Goal: Task Accomplishment & Management: Complete application form

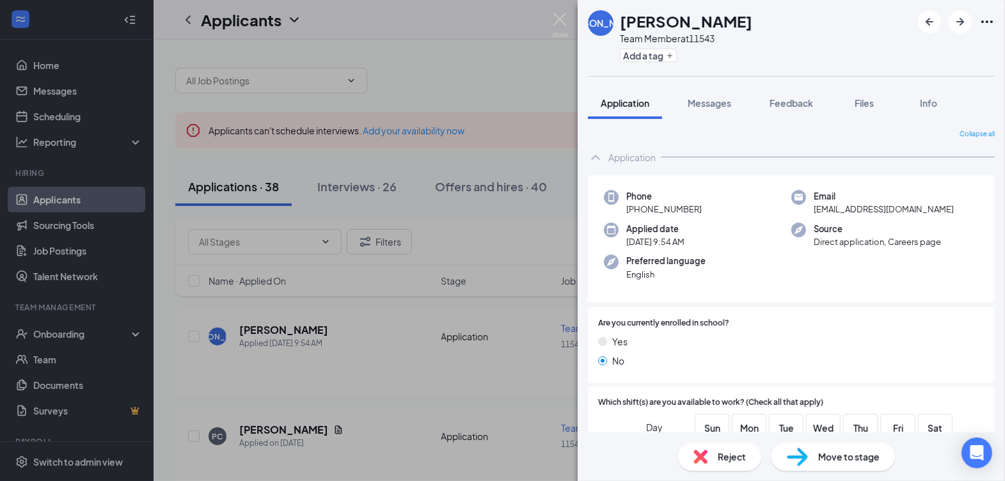
drag, startPoint x: 499, startPoint y: 77, endPoint x: 515, endPoint y: 72, distance: 16.8
click at [500, 77] on div "[PERSON_NAME] Team Member at 11543 Add a tag Application Messages Feedback File…" at bounding box center [502, 240] width 1005 height 481
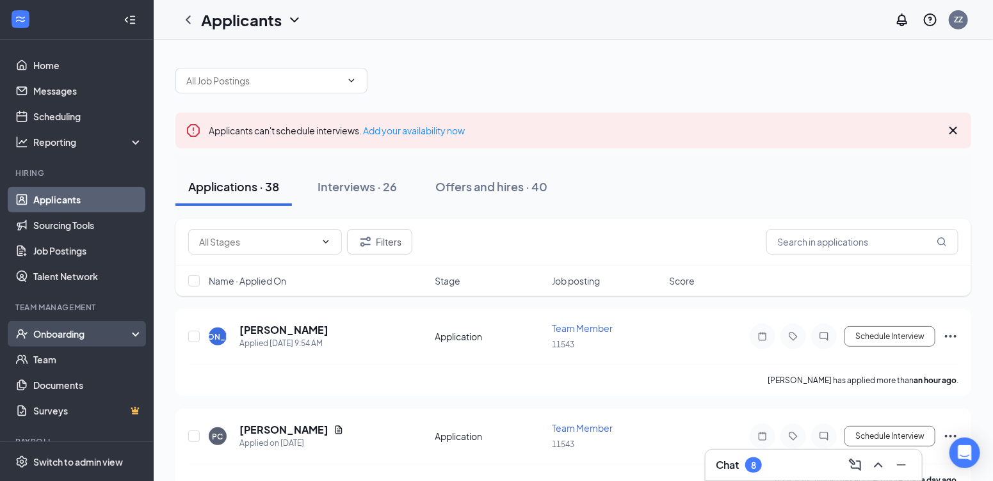
drag, startPoint x: 54, startPoint y: 336, endPoint x: 88, endPoint y: 324, distance: 35.8
click at [54, 336] on div "Onboarding" at bounding box center [82, 334] width 99 height 13
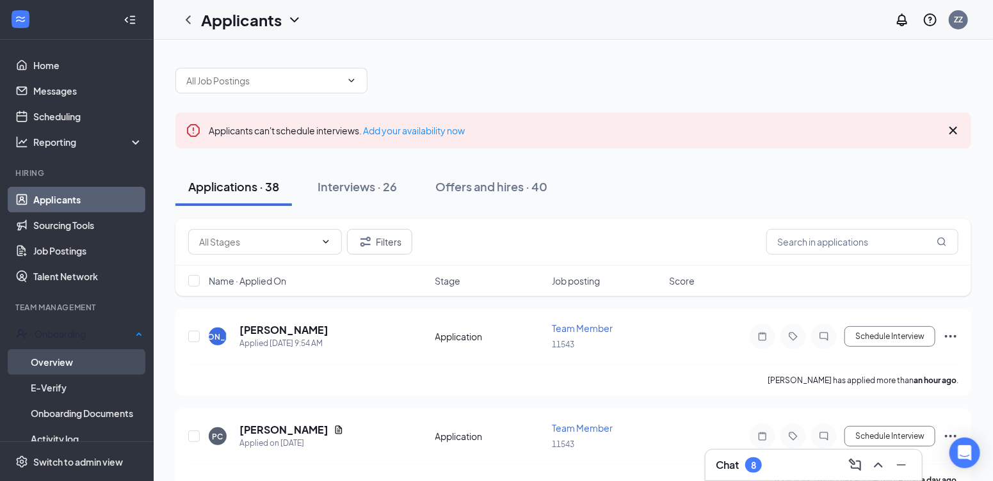
click at [84, 356] on link "Overview" at bounding box center [87, 362] width 112 height 26
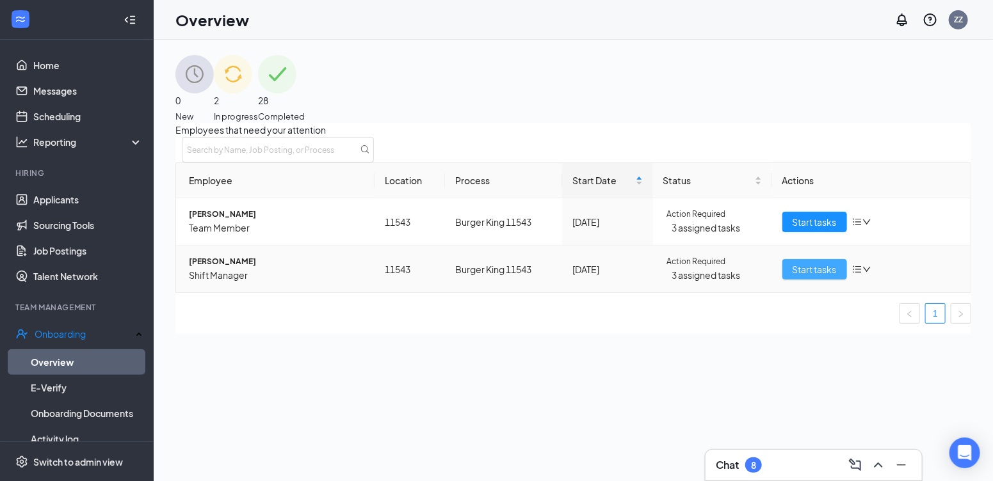
click at [824, 276] on span "Start tasks" at bounding box center [814, 269] width 44 height 14
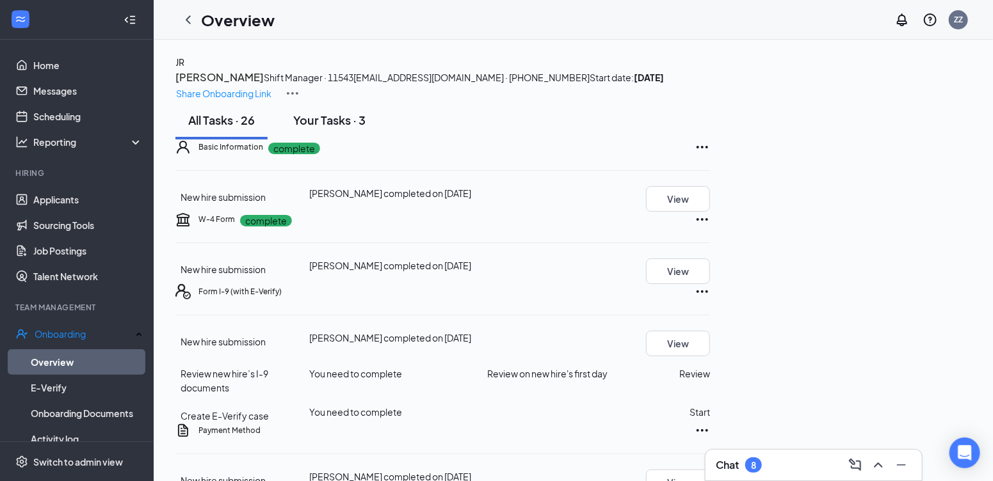
click at [355, 128] on div "Your Tasks · 3" at bounding box center [329, 120] width 72 height 16
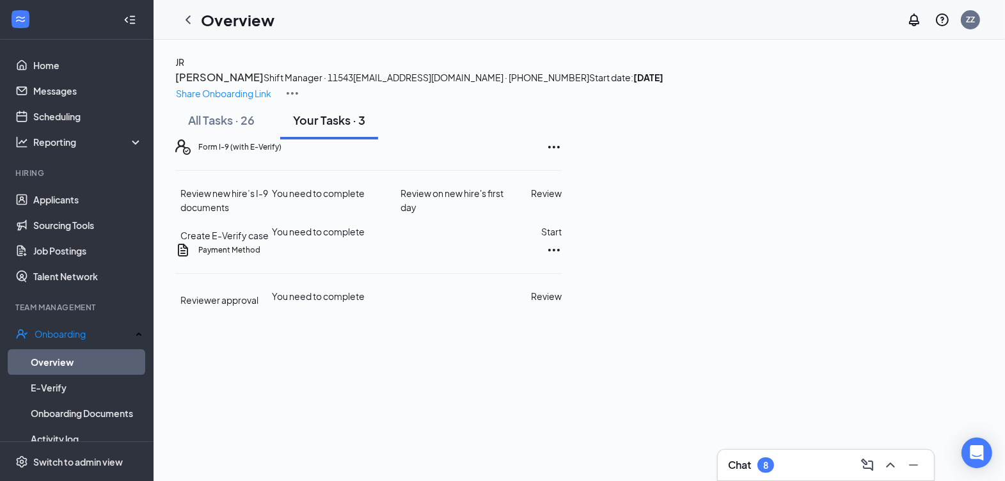
click at [562, 200] on button "Review" at bounding box center [546, 193] width 31 height 14
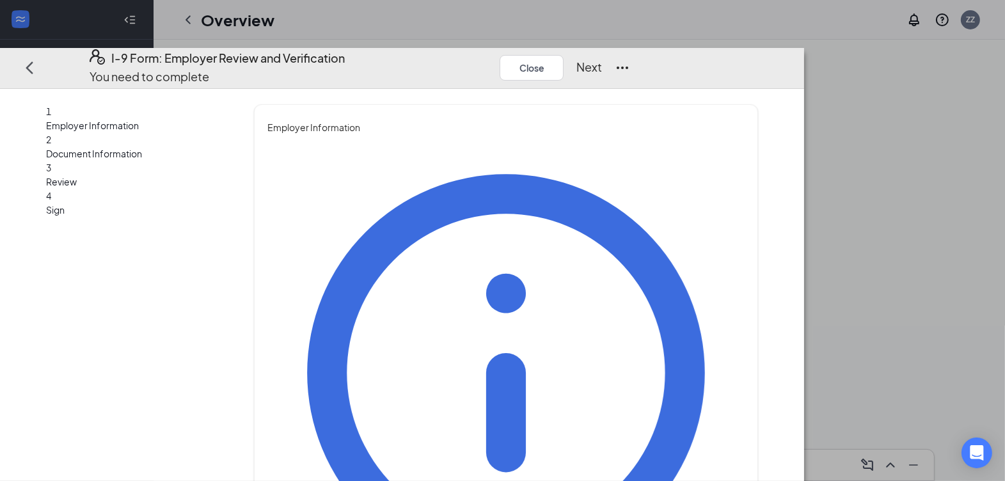
drag, startPoint x: 451, startPoint y: 200, endPoint x: 451, endPoint y: 207, distance: 6.4
type input "[PERSON_NAME]"
type input "[PERSON_NAME][EMAIL_ADDRESS][DOMAIN_NAME]"
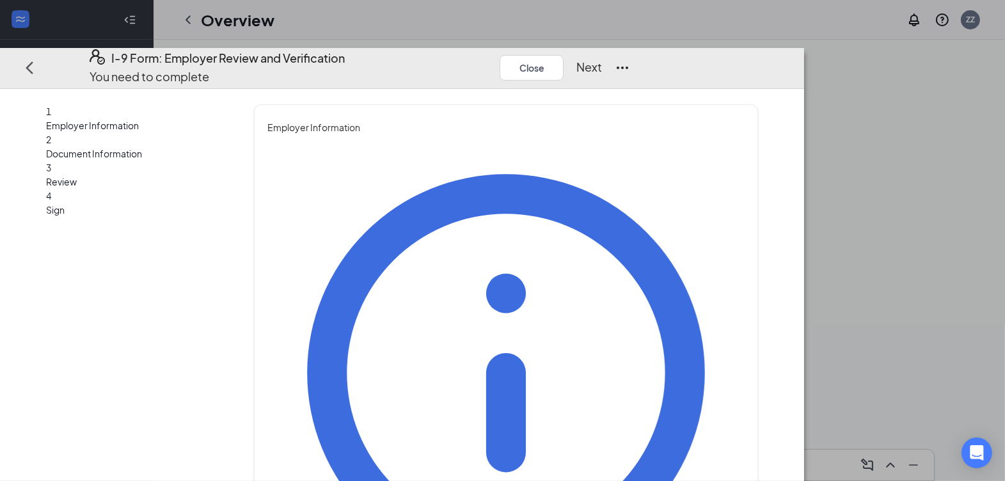
type input "7024936172"
drag, startPoint x: 397, startPoint y: 205, endPoint x: 106, endPoint y: 209, distance: 291.2
type input "[PERSON_NAME]"
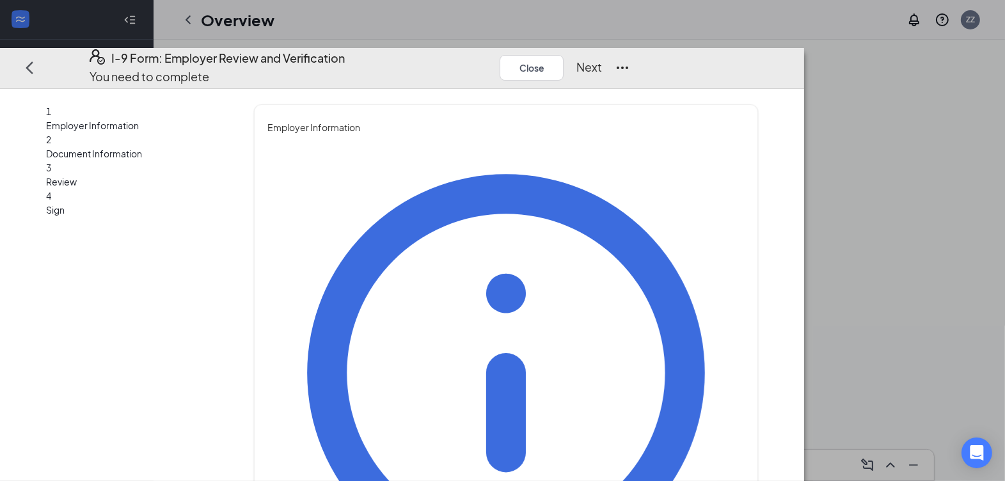
drag, startPoint x: 380, startPoint y: 264, endPoint x: 209, endPoint y: 262, distance: 170.9
type input "[PERSON_NAME]"
type input "R"
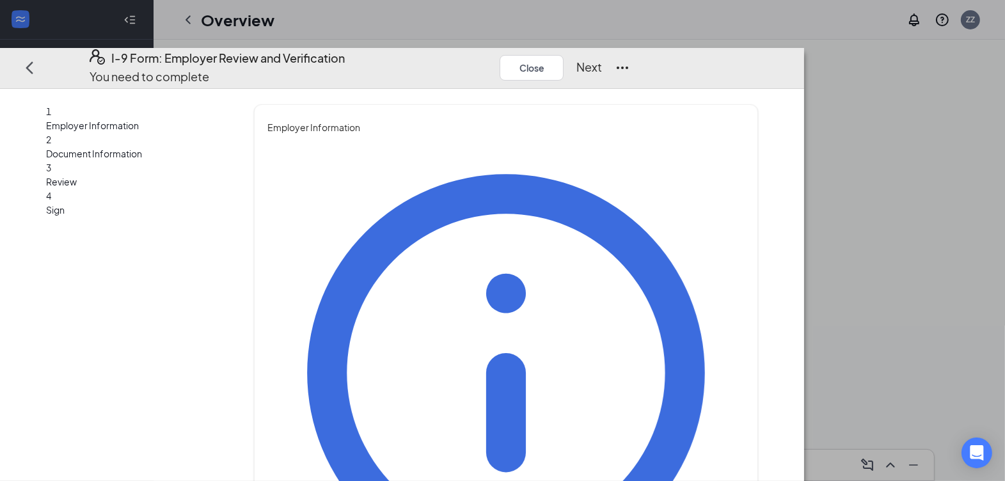
type input "General Manager"
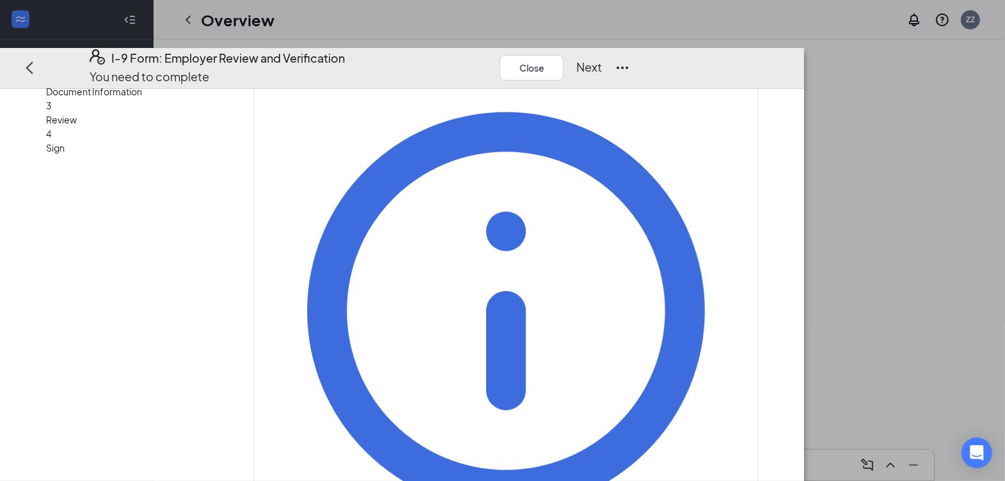
scroll to position [109, 0]
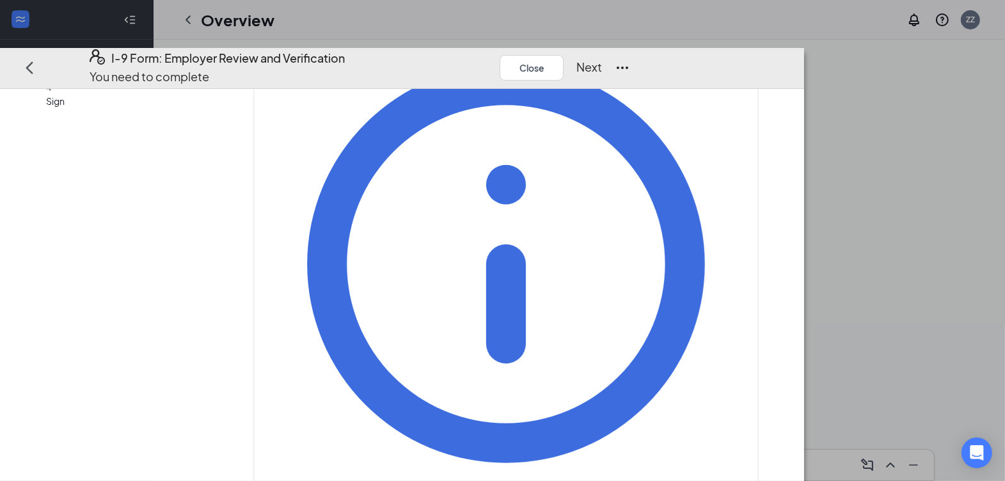
drag, startPoint x: 440, startPoint y: 273, endPoint x: 140, endPoint y: 277, distance: 300.2
type input "1"
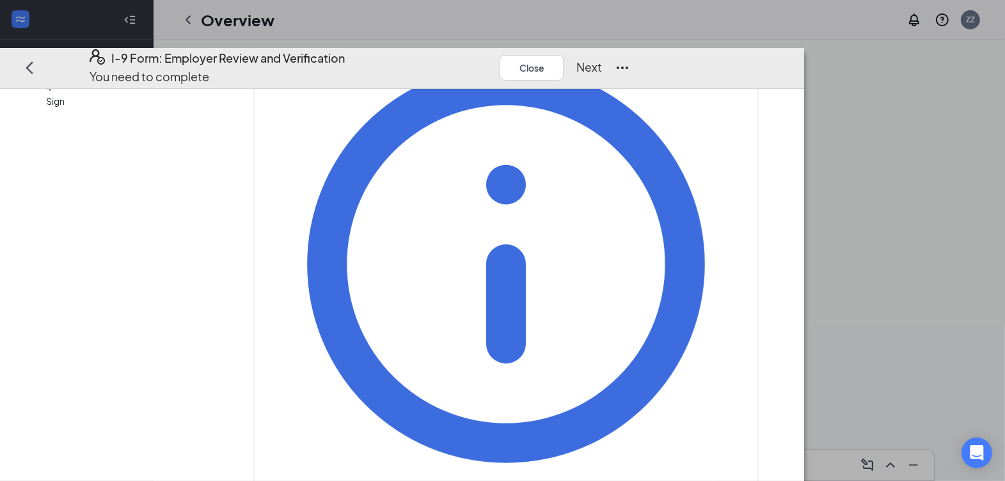
type input "g"
type input "[EMAIL_ADDRESS][DOMAIN_NAME]"
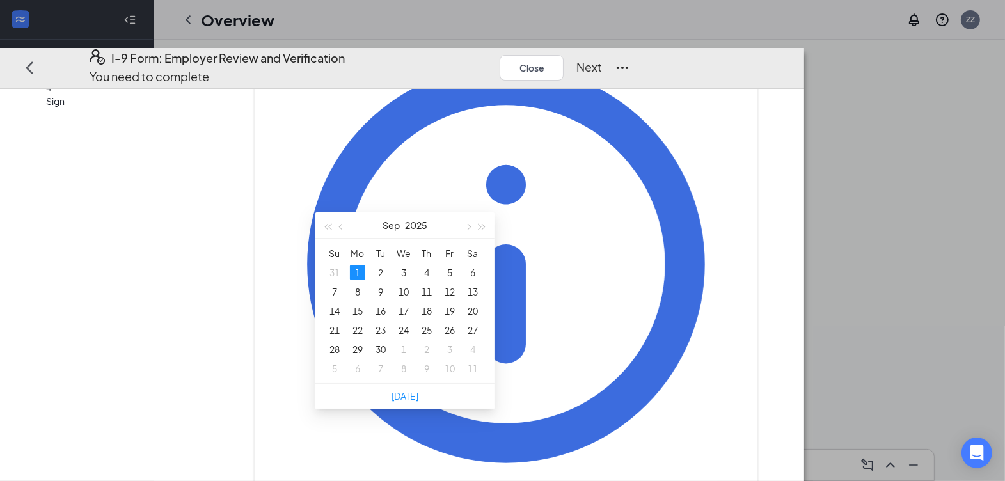
drag, startPoint x: 781, startPoint y: 328, endPoint x: 766, endPoint y: 315, distance: 20.0
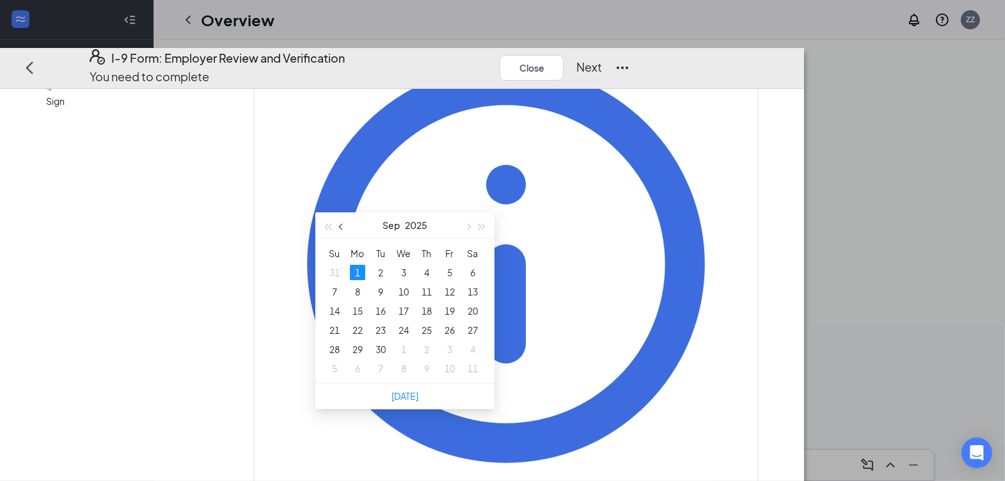
click at [344, 229] on button "button" at bounding box center [342, 225] width 14 height 26
type input "[DATE]"
click at [446, 351] on div "29" at bounding box center [449, 349] width 15 height 15
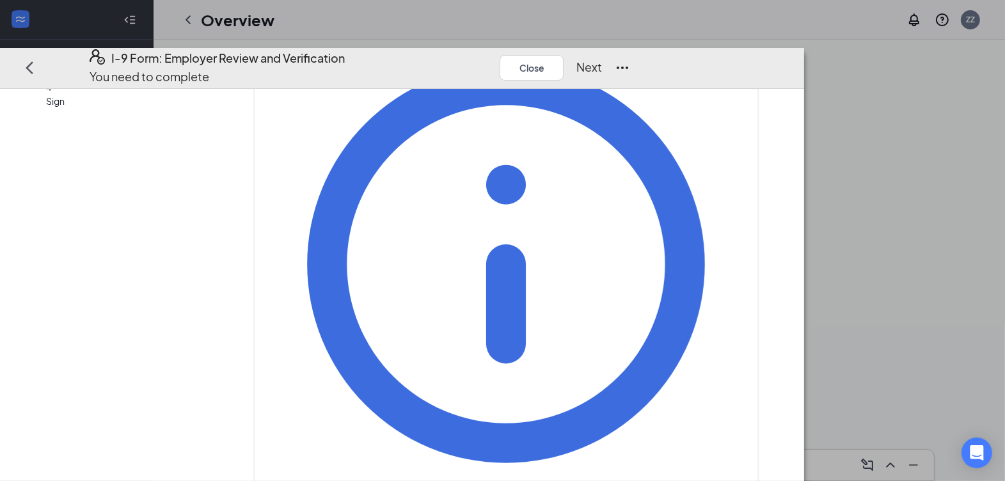
click at [602, 59] on button "Next" at bounding box center [590, 68] width 26 height 18
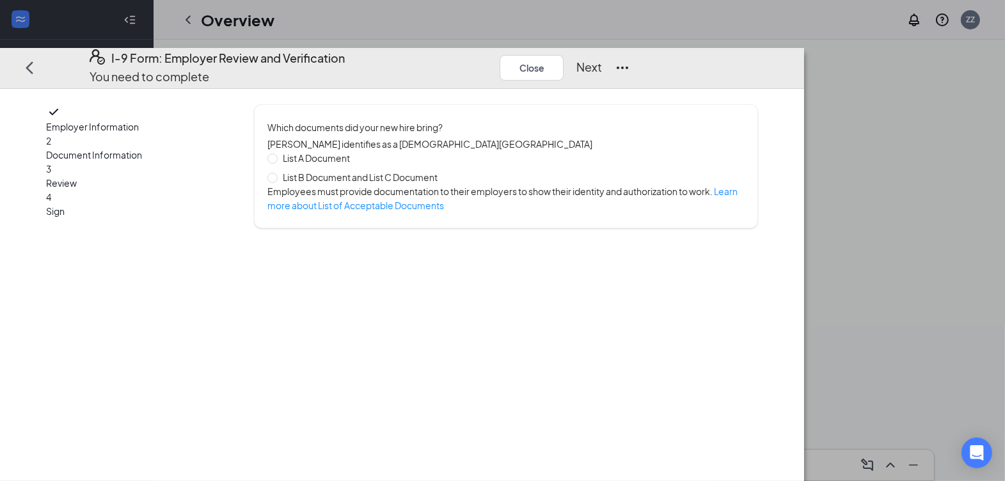
scroll to position [0, 0]
click at [406, 170] on span "List B Document and List C Document" at bounding box center [360, 177] width 165 height 14
click at [276, 173] on input "List B Document and List C Document" at bounding box center [271, 177] width 9 height 9
radio input "true"
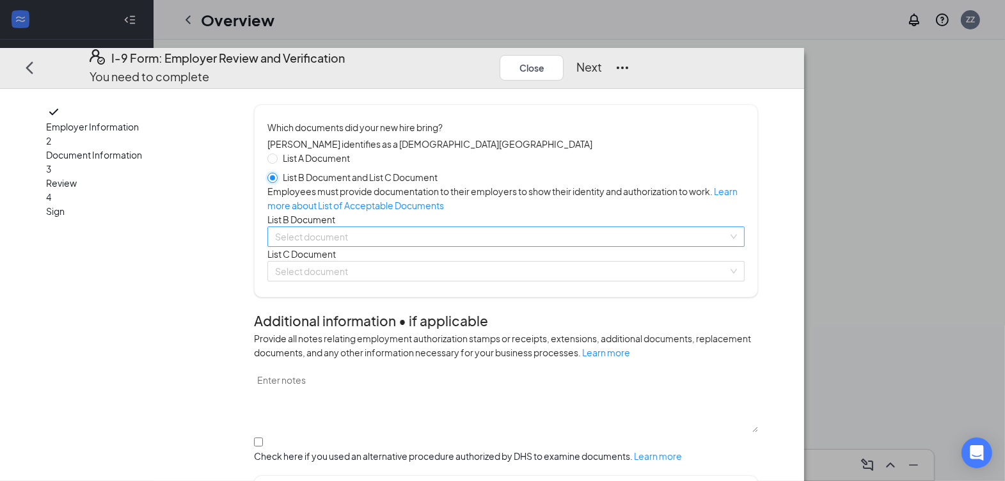
click at [450, 246] on span at bounding box center [501, 236] width 453 height 19
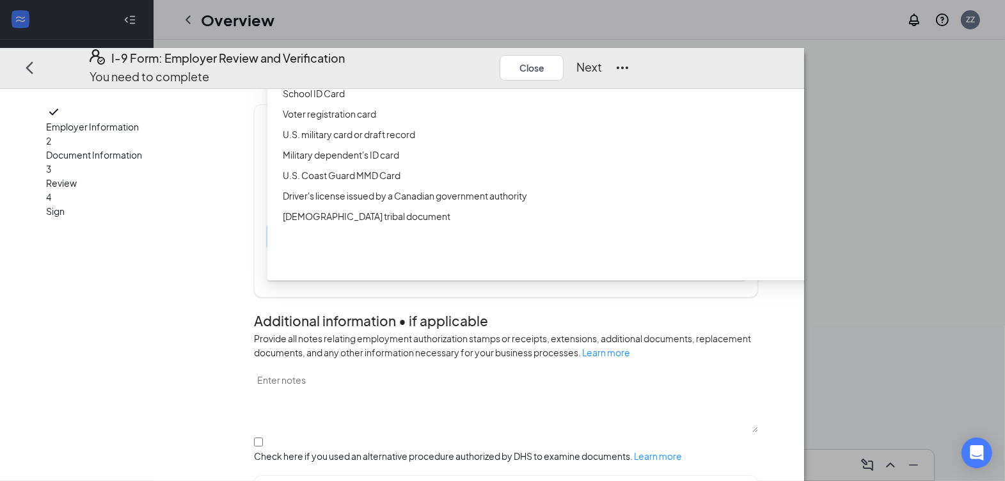
click at [475, 60] on div "Driver’s License issued by U.S State or outlying US possession" at bounding box center [588, 52] width 611 height 14
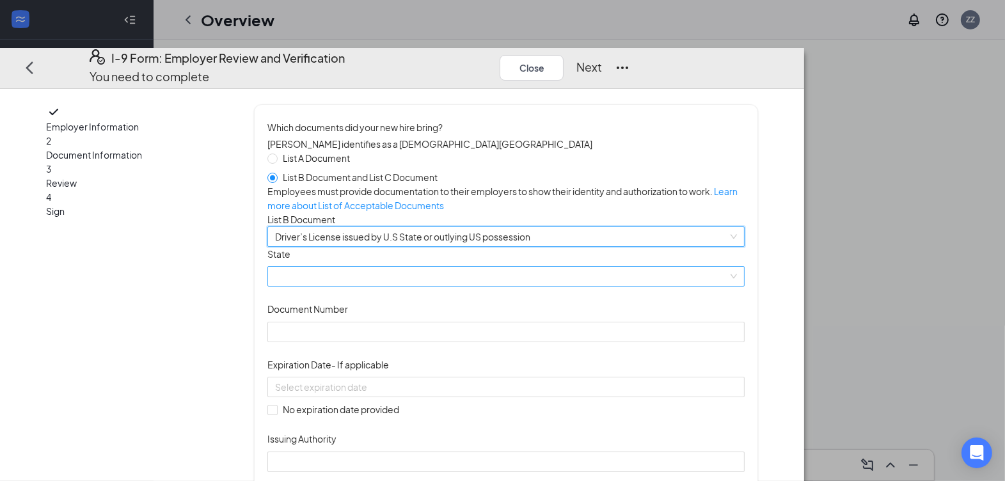
click at [454, 287] on span at bounding box center [506, 276] width 462 height 19
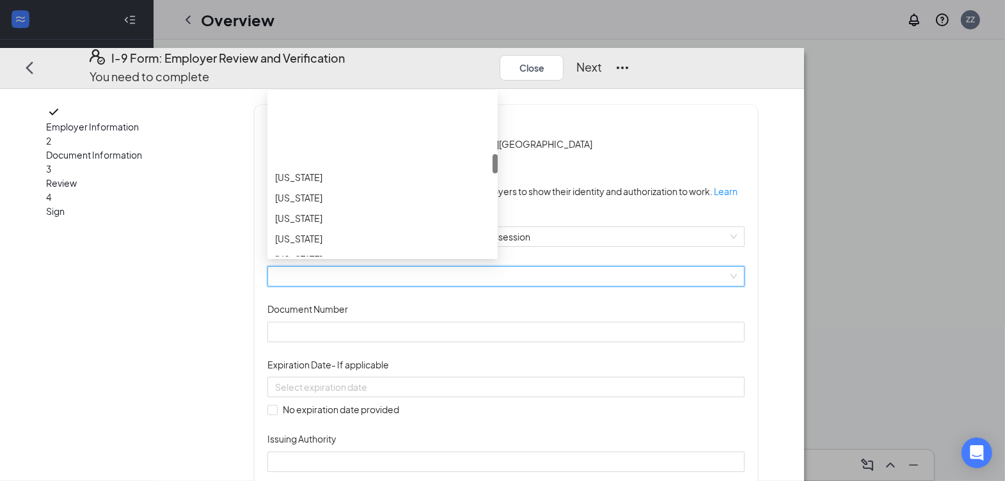
scroll to position [768, 0]
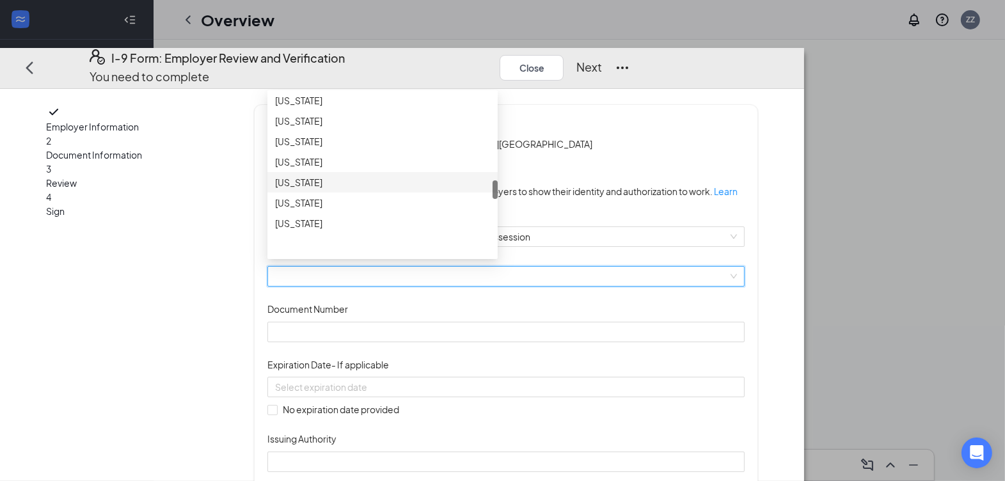
click at [383, 190] on div "[US_STATE]" at bounding box center [382, 183] width 215 height 14
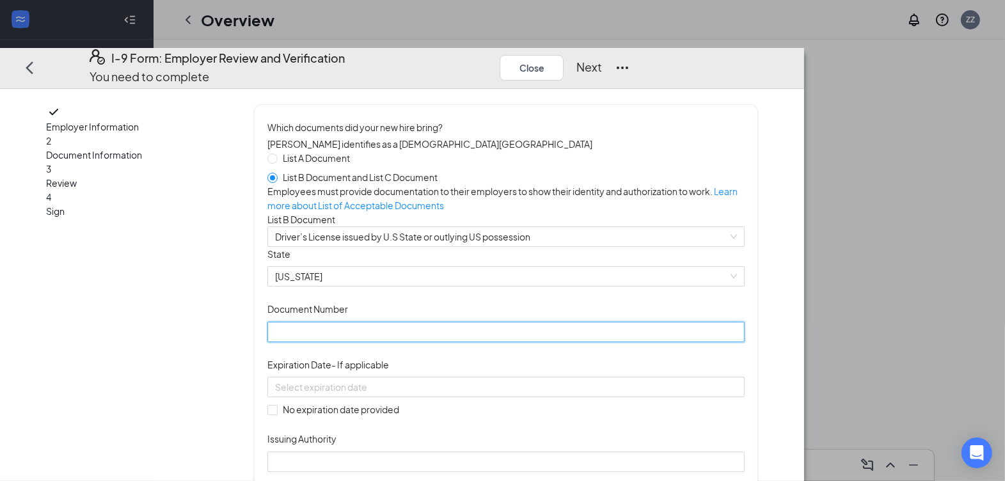
click at [452, 342] on input "Document Number" at bounding box center [505, 332] width 477 height 20
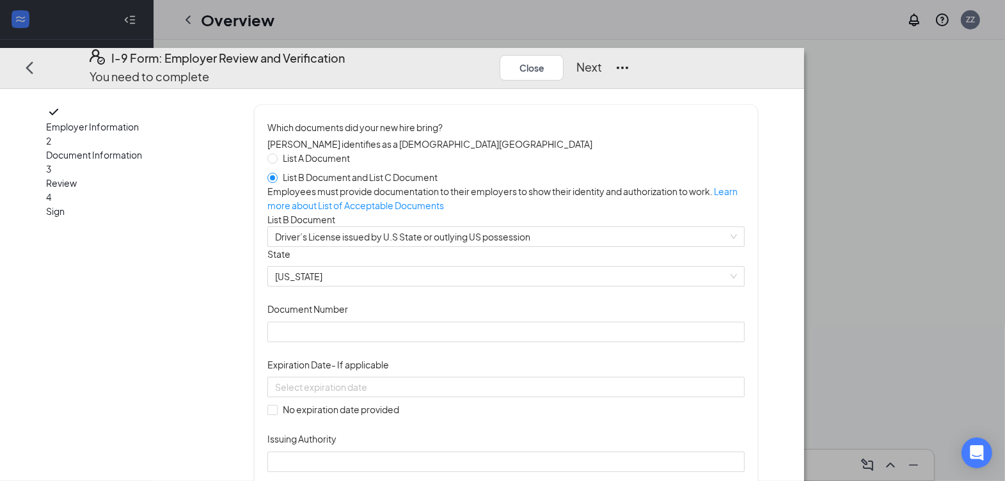
click at [745, 315] on div "Document Title Driver’s License issued by [DEMOGRAPHIC_DATA] State or outlying …" at bounding box center [505, 359] width 477 height 225
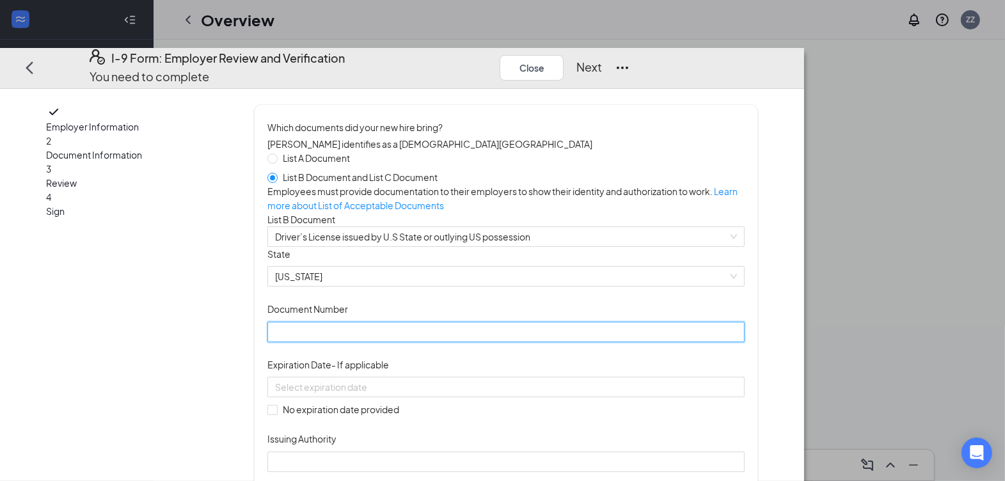
drag, startPoint x: 340, startPoint y: 405, endPoint x: 330, endPoint y: 404, distance: 10.3
click at [340, 342] on input "Document Number" at bounding box center [505, 332] width 477 height 20
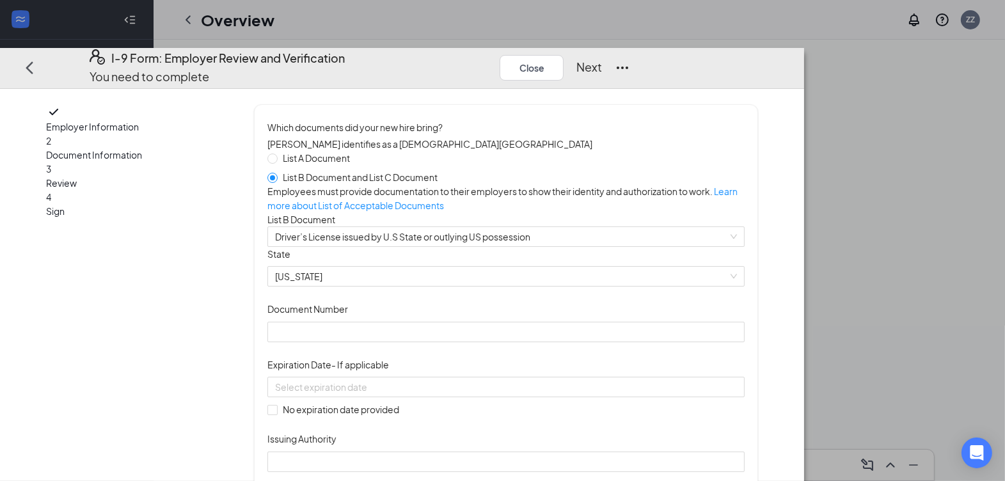
click at [718, 247] on div "List A Document List B Document and List C Document Employees must provide docu…" at bounding box center [505, 336] width 477 height 371
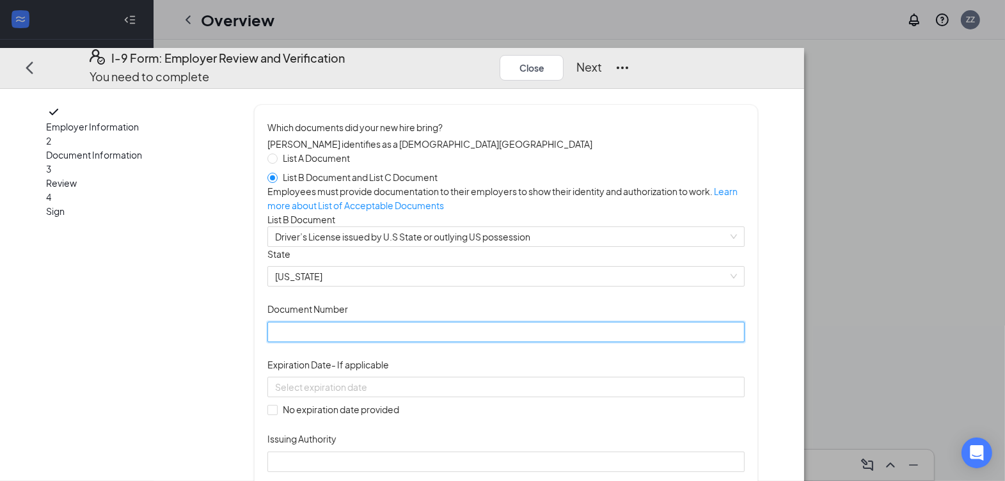
click at [481, 342] on input "Document Number" at bounding box center [505, 332] width 477 height 20
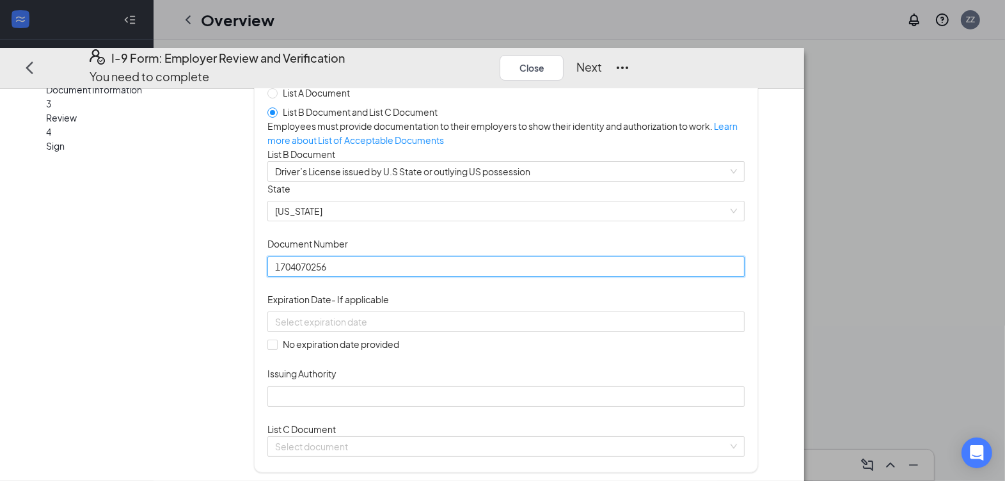
scroll to position [170, 0]
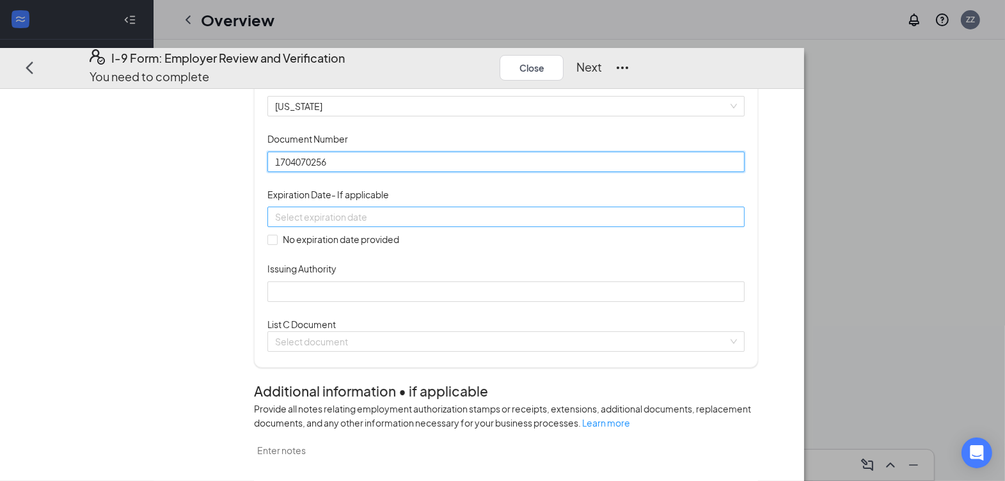
type input "1704070256"
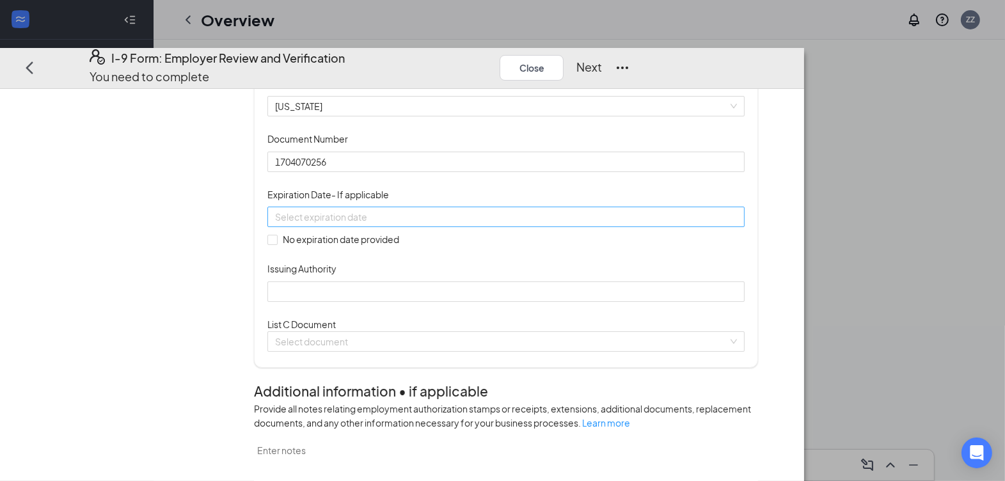
click at [472, 224] on input at bounding box center [504, 217] width 459 height 14
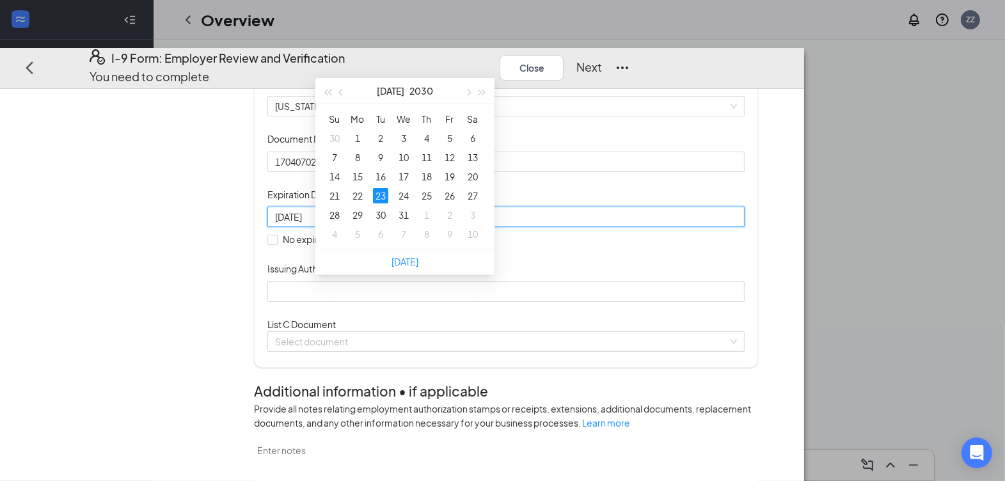
type input "[DATE]"
click at [543, 352] on div "List A Document List B Document and List C Document Employees must provide docu…" at bounding box center [505, 166] width 477 height 371
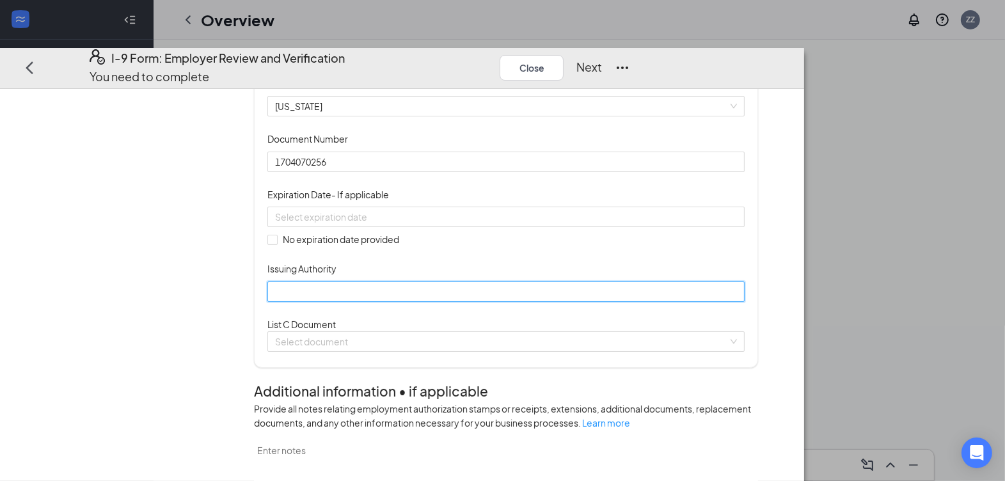
click at [507, 302] on input "Issuing Authority" at bounding box center [505, 292] width 477 height 20
click at [547, 302] on div "Document Title Driver’s License issued by U.S State or outlying US possession S…" at bounding box center [505, 189] width 477 height 225
click at [421, 224] on input at bounding box center [504, 217] width 459 height 14
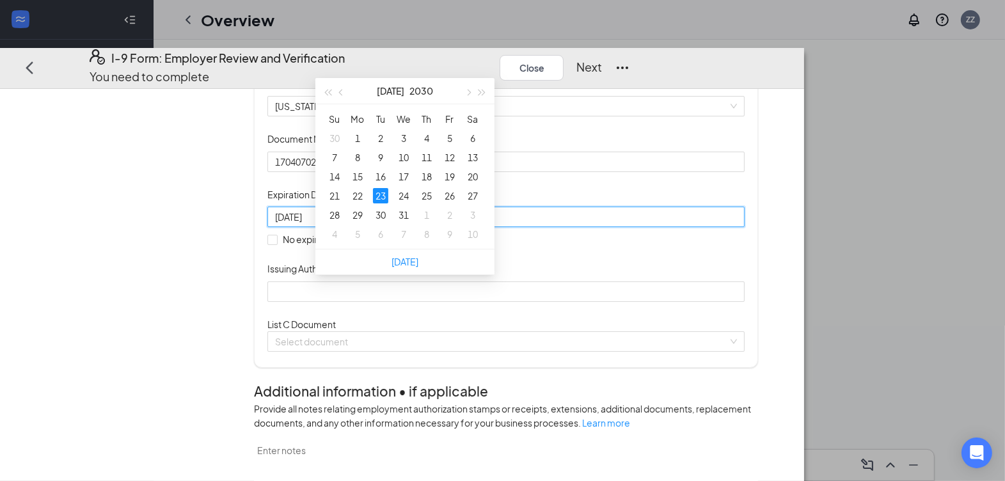
type input "[DATE]"
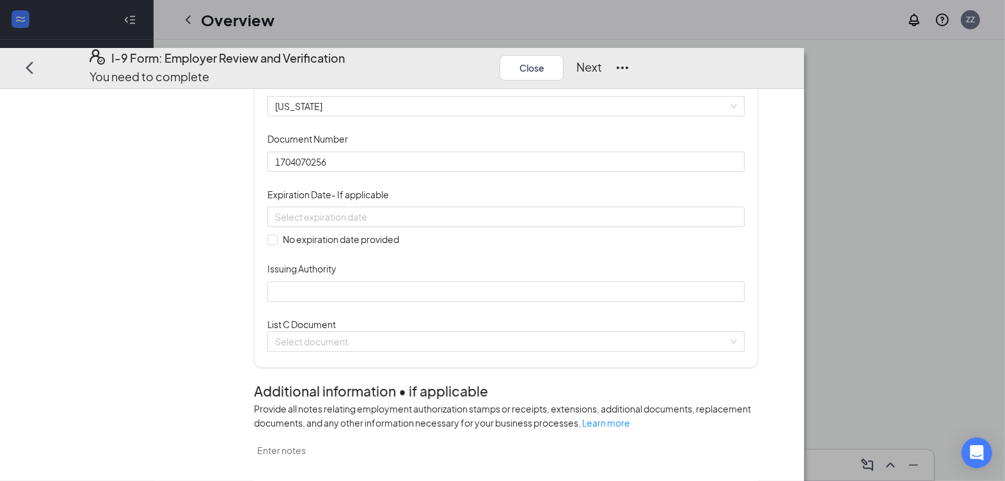
click at [418, 302] on div "Document Title Driver’s License issued by U.S State or outlying US possession S…" at bounding box center [505, 189] width 477 height 225
click at [420, 302] on input "Issuing Authority" at bounding box center [505, 292] width 477 height 20
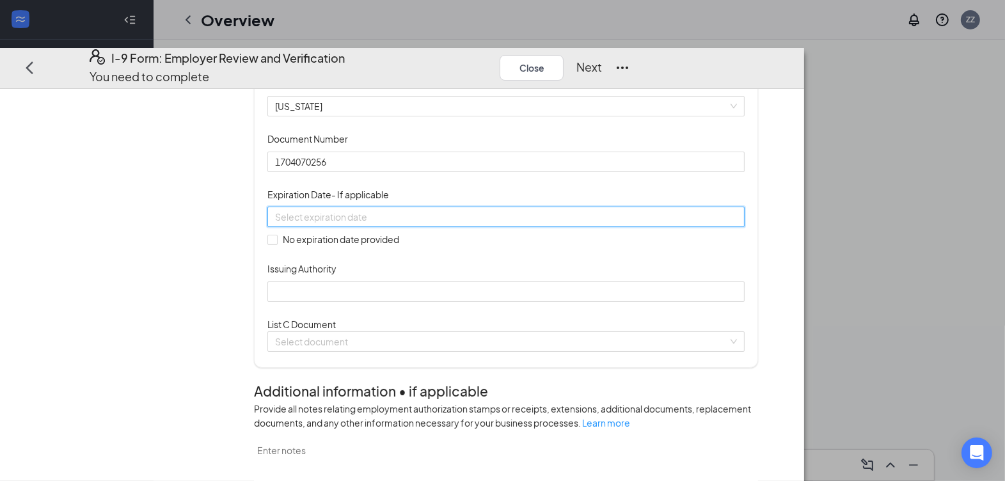
click at [339, 224] on input at bounding box center [504, 217] width 459 height 14
type input "[DATE]"
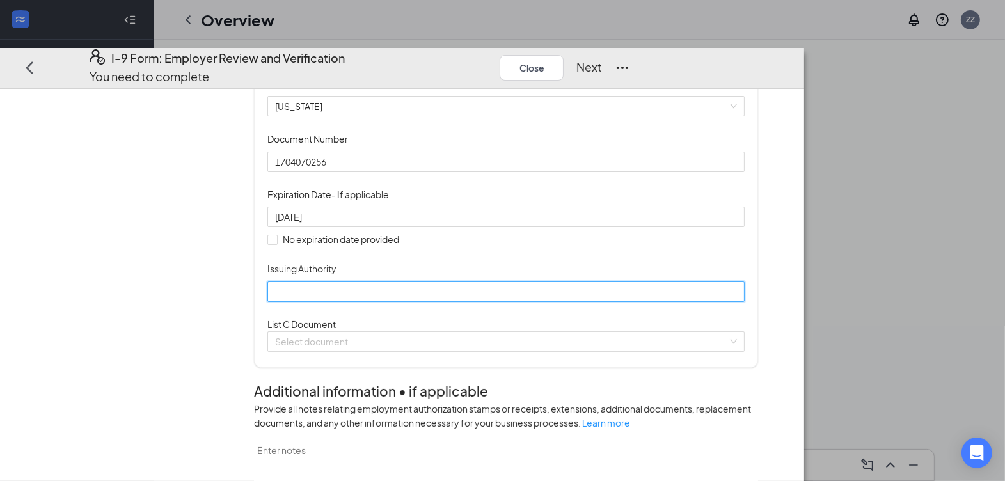
drag, startPoint x: 523, startPoint y: 371, endPoint x: 537, endPoint y: 365, distance: 15.2
click at [523, 302] on input "Issuing Authority" at bounding box center [505, 292] width 477 height 20
click at [619, 302] on div "Document Title Driver’s License issued by U.S State or outlying US possession S…" at bounding box center [505, 189] width 477 height 225
click at [477, 302] on input "Issuing Authority" at bounding box center [505, 292] width 477 height 20
type input "NV"
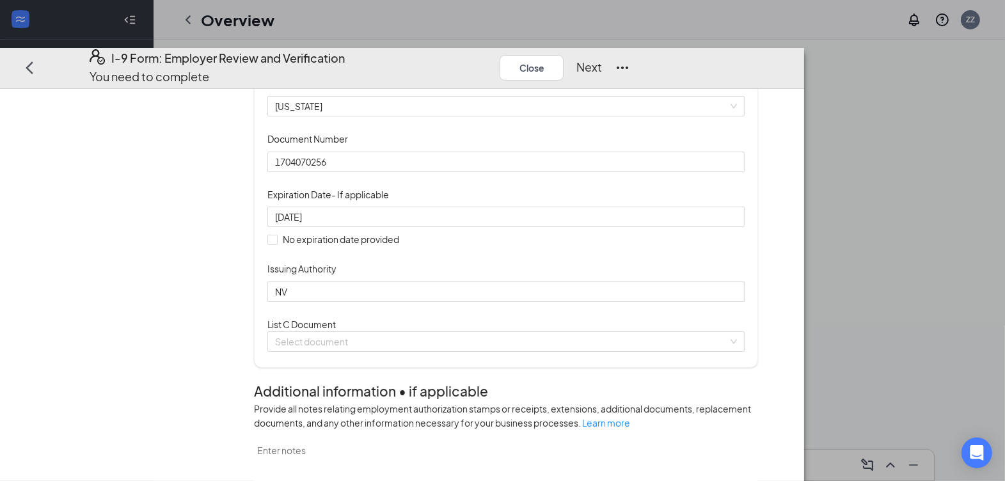
drag, startPoint x: 953, startPoint y: 237, endPoint x: 946, endPoint y: 238, distance: 6.4
click at [758, 237] on div "Which documents did your new hire bring? [PERSON_NAME] identifies as a [DEMOGRA…" at bounding box center [506, 151] width 504 height 434
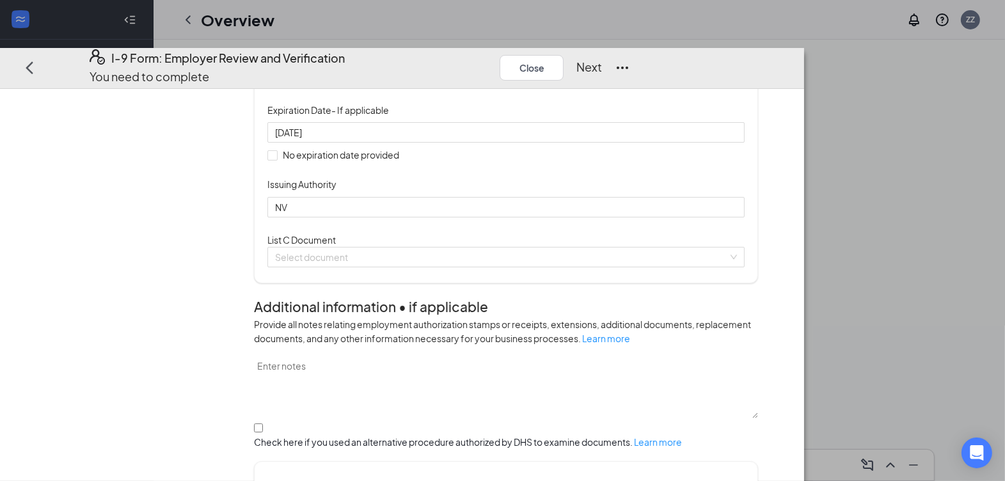
scroll to position [426, 0]
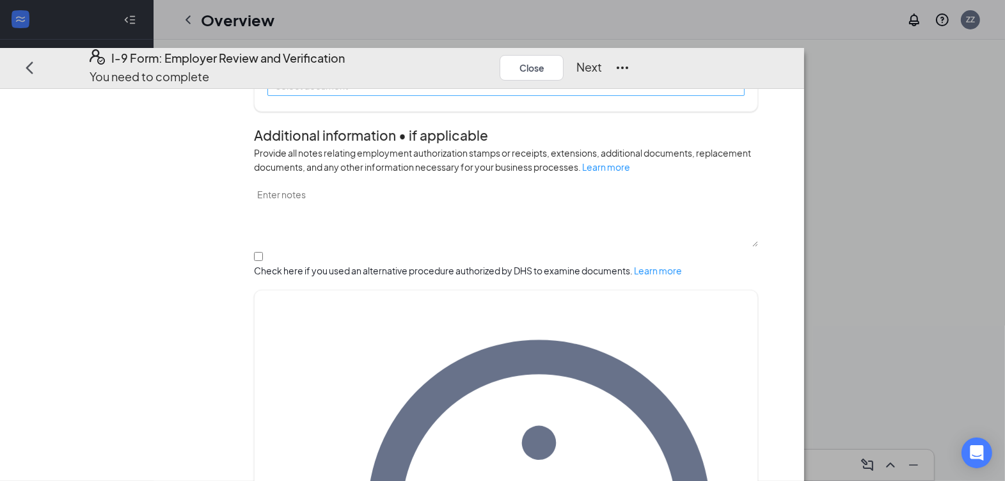
click at [488, 95] on input "search" at bounding box center [501, 85] width 453 height 19
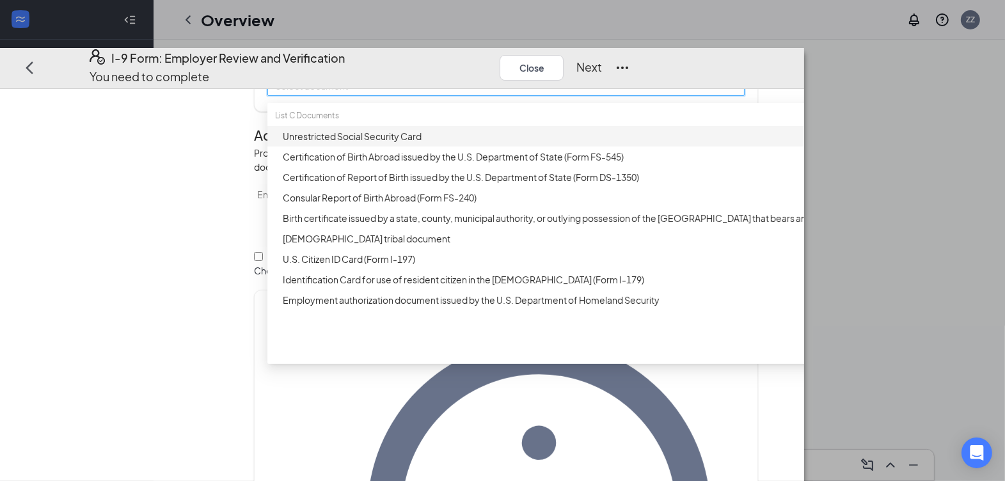
click at [443, 143] on div "Unrestricted Social Security Card" at bounding box center [588, 136] width 611 height 14
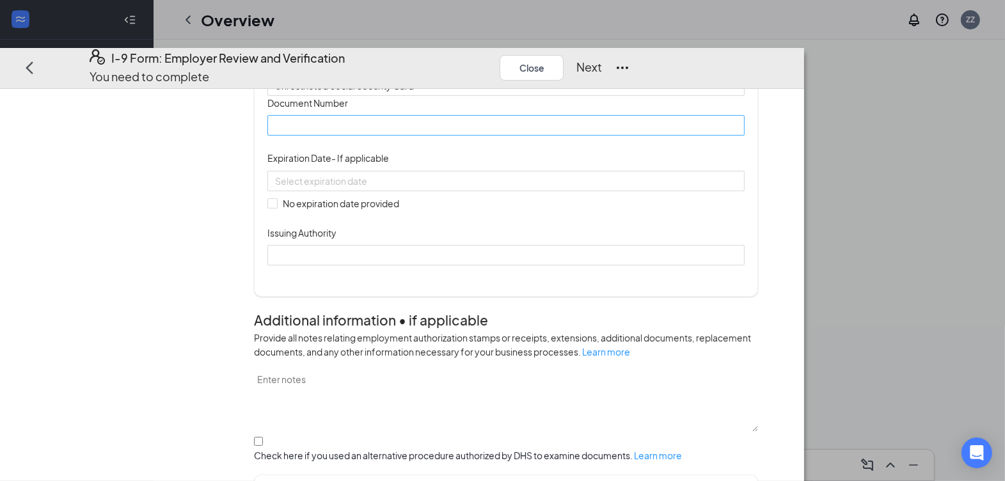
click at [447, 260] on div "Document Title Unrestricted Social Security Card Document Number Expiration Dat…" at bounding box center [505, 181] width 477 height 170
click at [447, 136] on input "Document Number" at bounding box center [505, 125] width 477 height 20
type input "530832554"
click at [507, 188] on input at bounding box center [504, 181] width 459 height 14
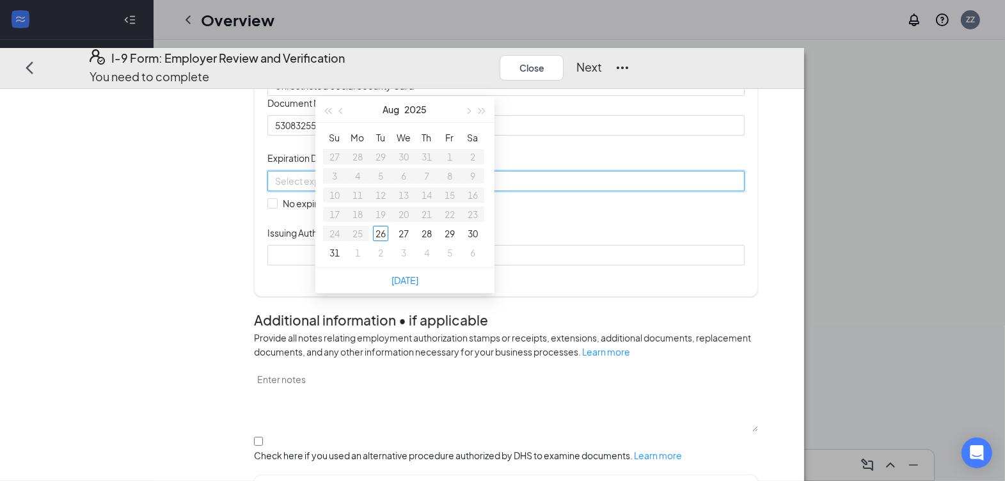
click at [677, 255] on div "Document Title Unrestricted Social Security Card Document Number 530832554 Expi…" at bounding box center [505, 181] width 477 height 170
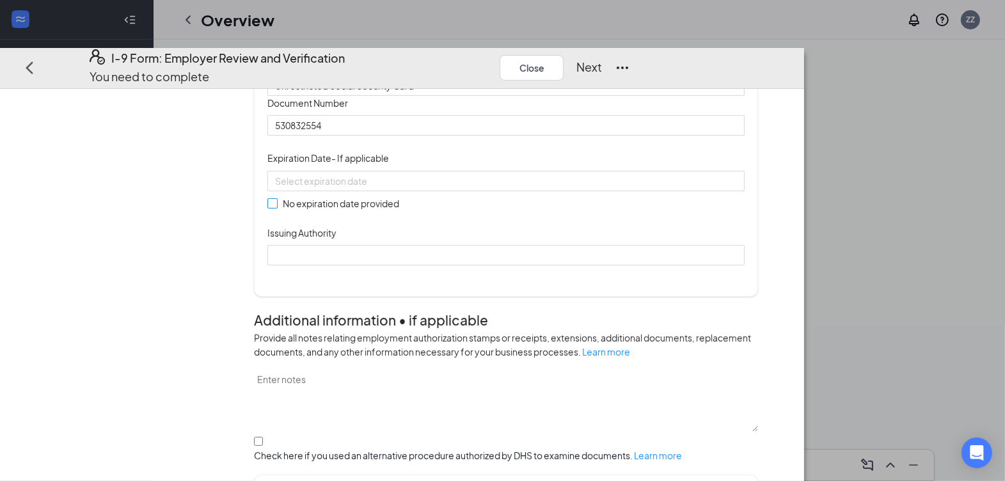
click at [276, 208] on input "No expiration date provided" at bounding box center [271, 203] width 9 height 9
checkbox input "true"
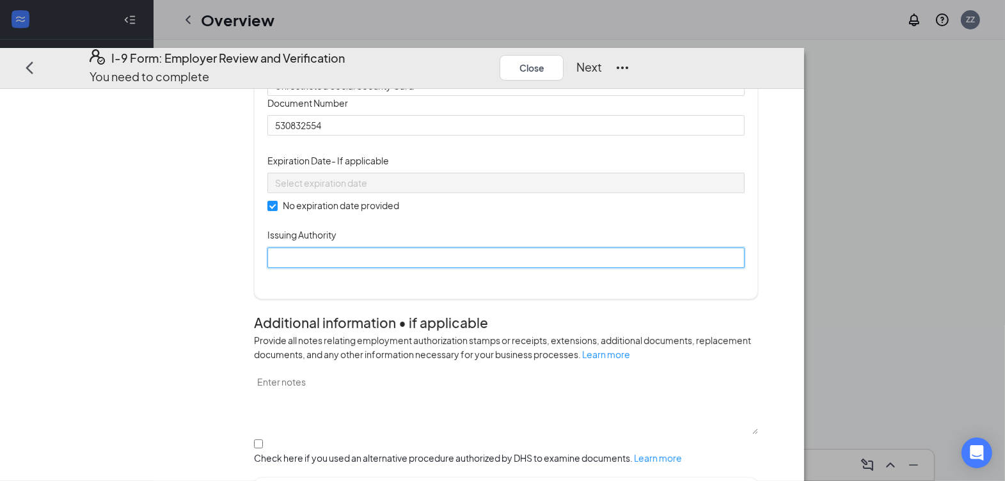
click at [463, 268] on input "Issuing Authority" at bounding box center [505, 258] width 477 height 20
type input "Social Security admin"
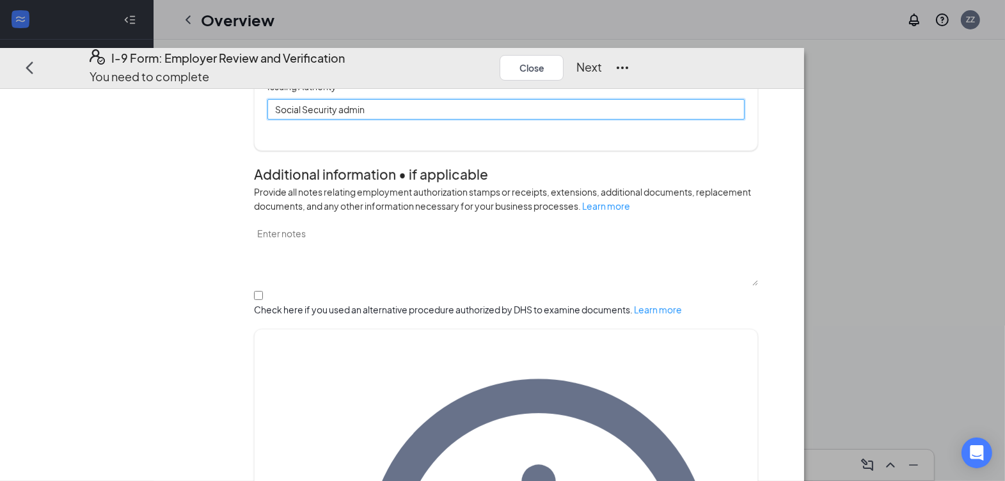
scroll to position [547, 0]
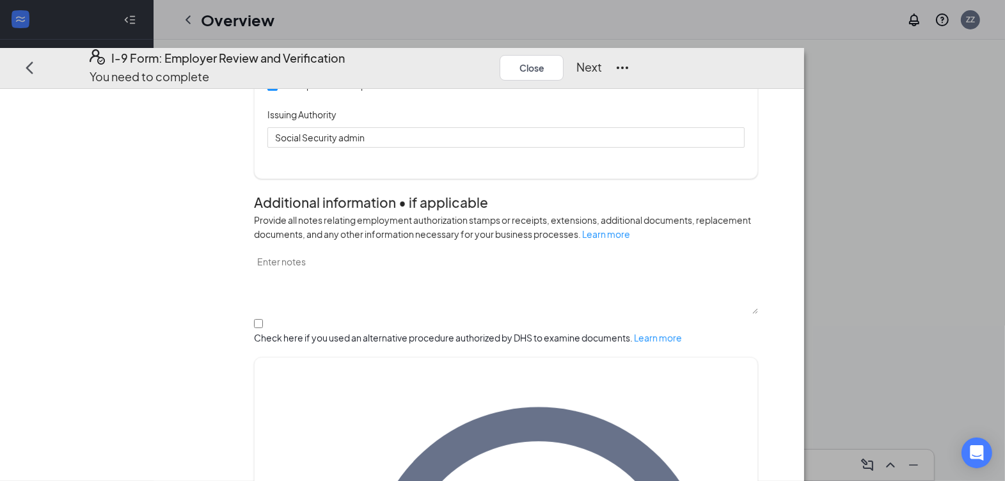
click at [602, 59] on button "Next" at bounding box center [590, 68] width 26 height 18
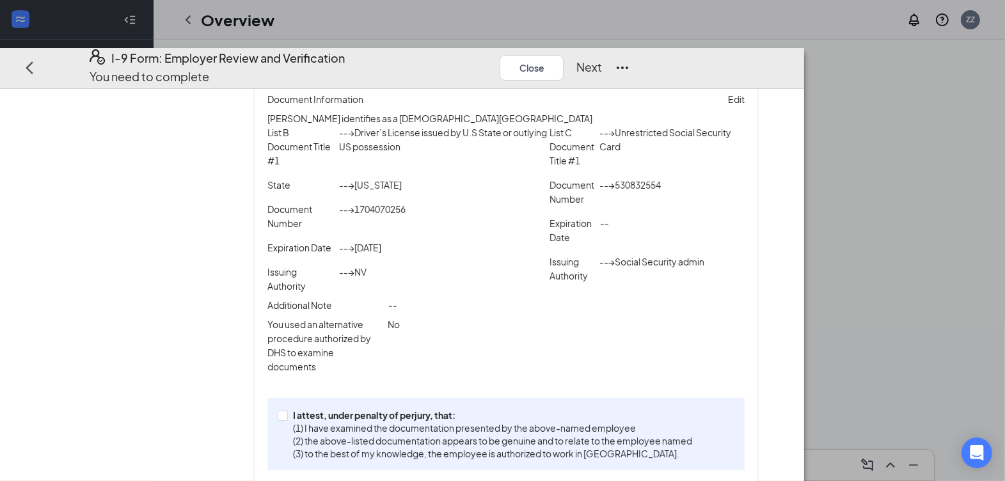
scroll to position [259, 0]
click at [427, 422] on p "(1) I have examined the documentation presented by the above-named employee" at bounding box center [492, 428] width 399 height 13
click at [287, 411] on input "I attest, under penalty of [PERSON_NAME], that: (1) I have examined the documen…" at bounding box center [282, 415] width 9 height 9
checkbox input "true"
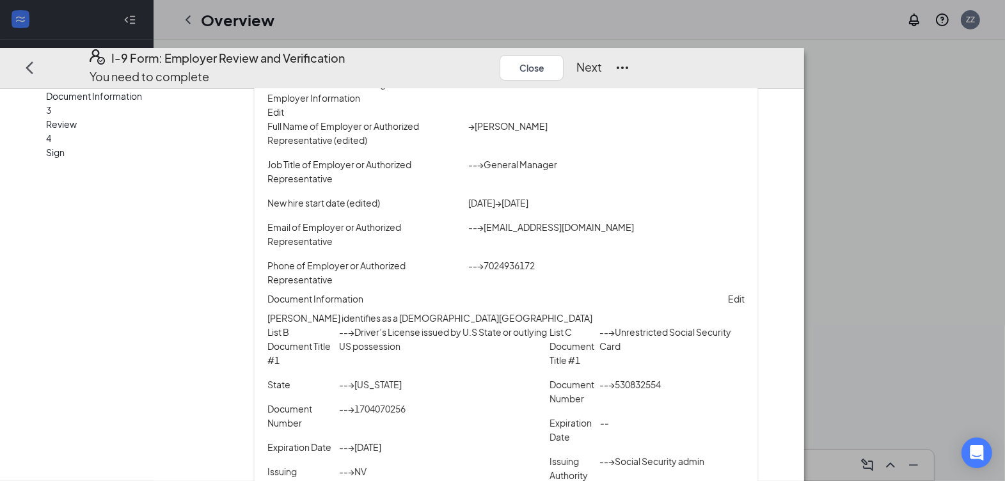
scroll to position [85, 0]
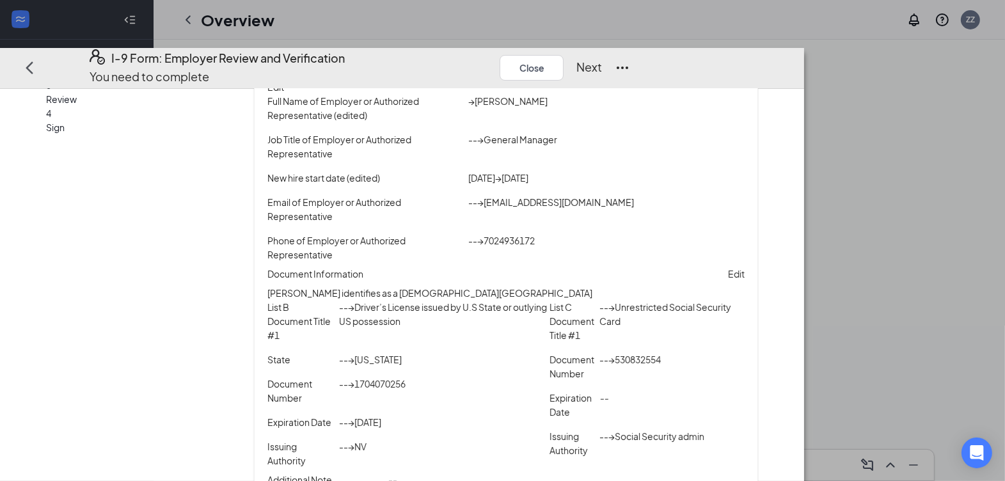
click at [602, 59] on button "Next" at bounding box center [590, 68] width 26 height 18
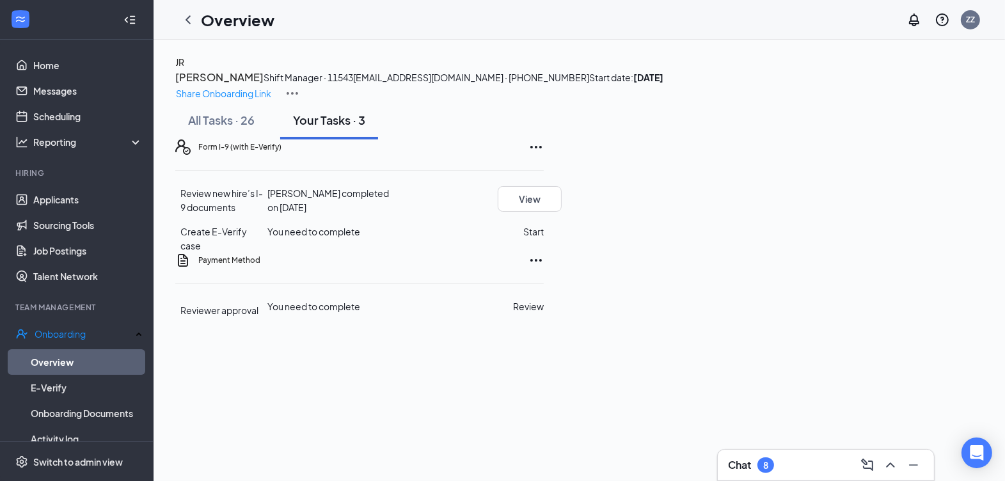
click at [544, 239] on button "Start" at bounding box center [533, 232] width 20 height 14
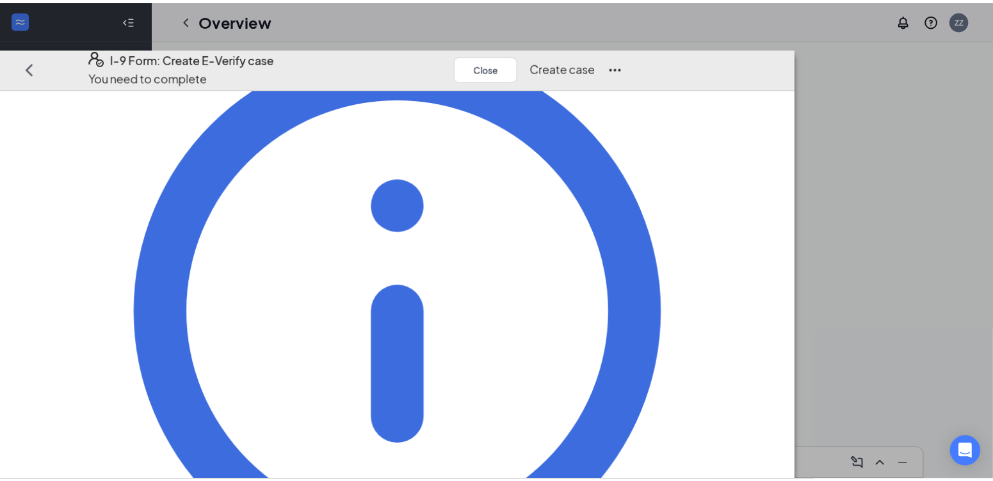
scroll to position [150, 0]
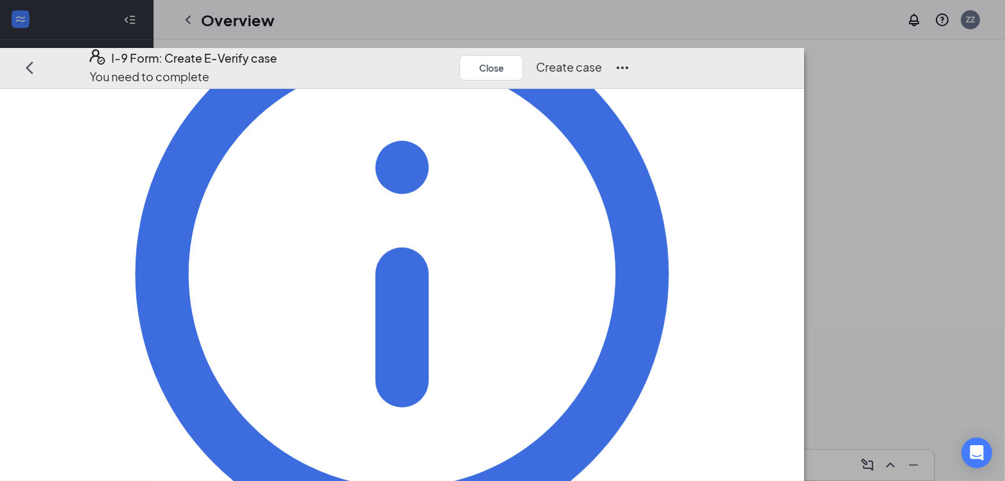
click at [602, 59] on button "Create case" at bounding box center [569, 68] width 66 height 18
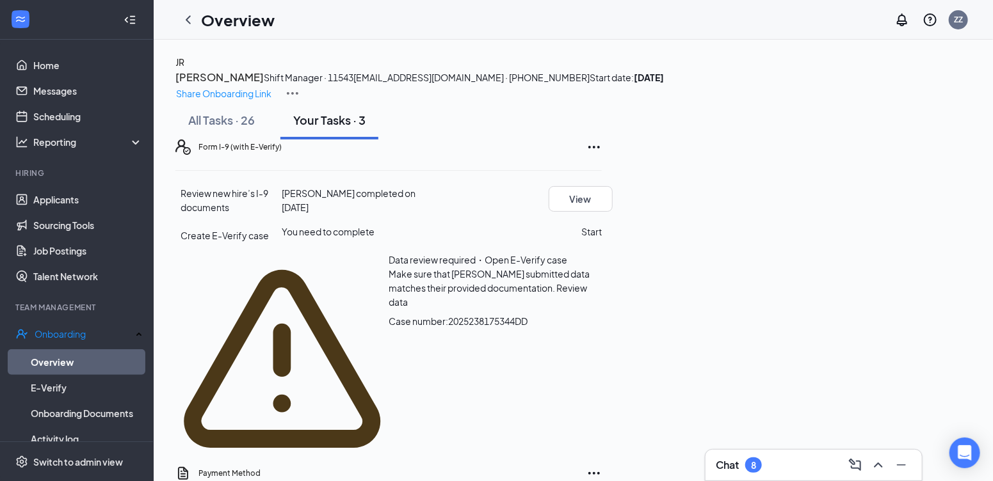
scroll to position [61, 0]
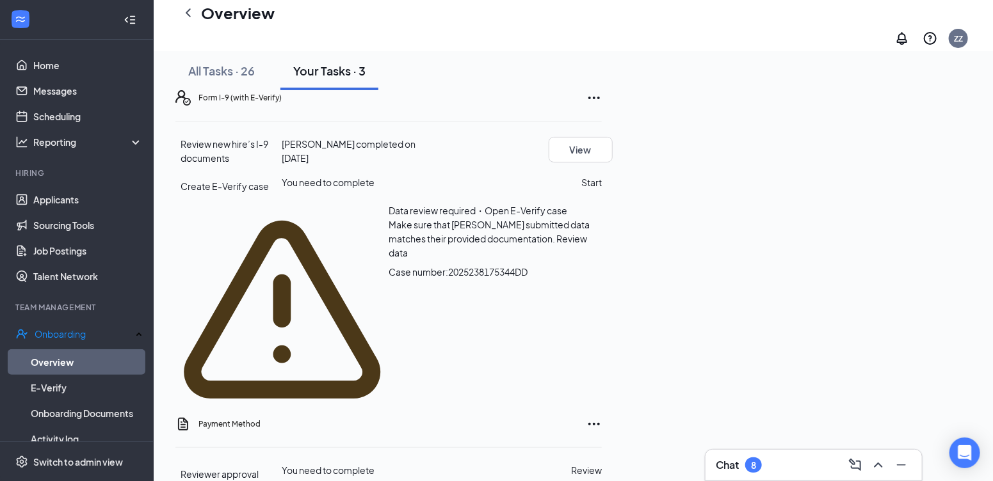
click at [587, 259] on span "Review data" at bounding box center [487, 246] width 198 height 26
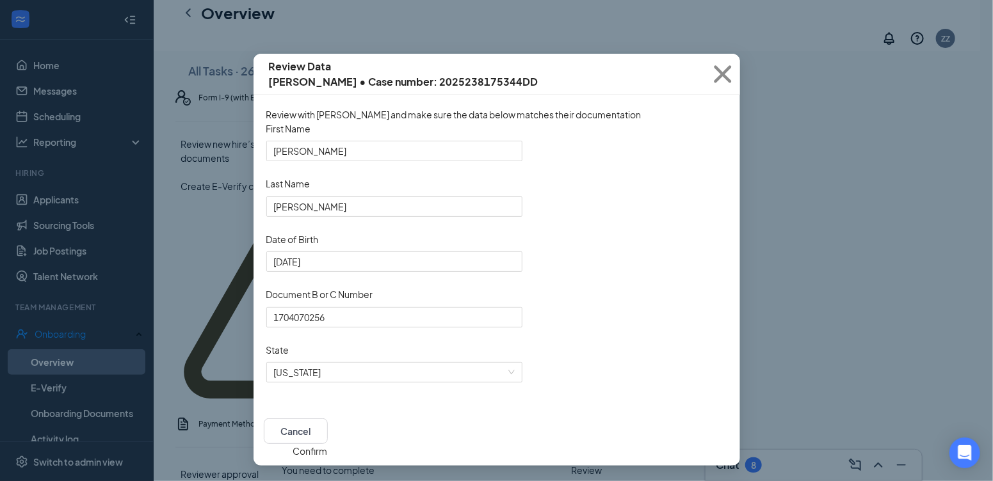
scroll to position [43, 0]
click at [334, 318] on input "1704070256" at bounding box center [394, 317] width 256 height 20
click at [328, 444] on button "Confirm" at bounding box center [310, 451] width 35 height 14
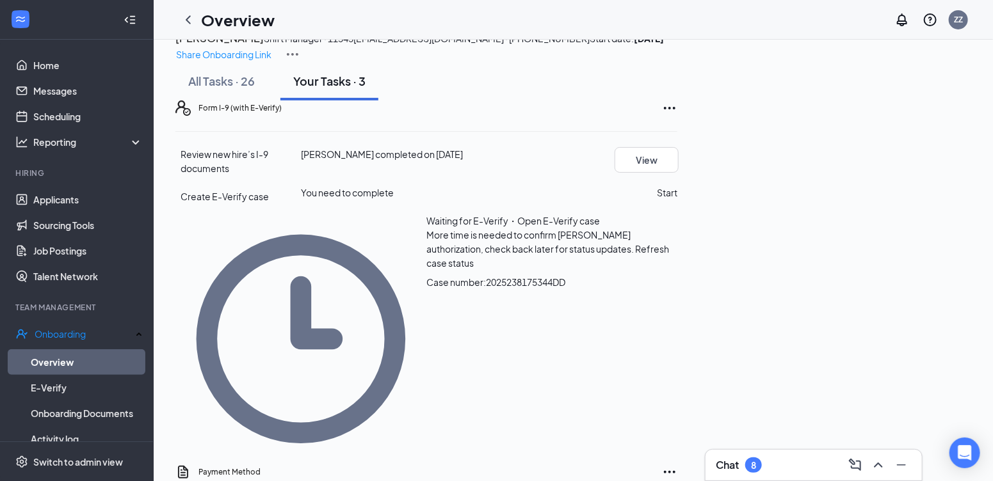
scroll to position [61, 0]
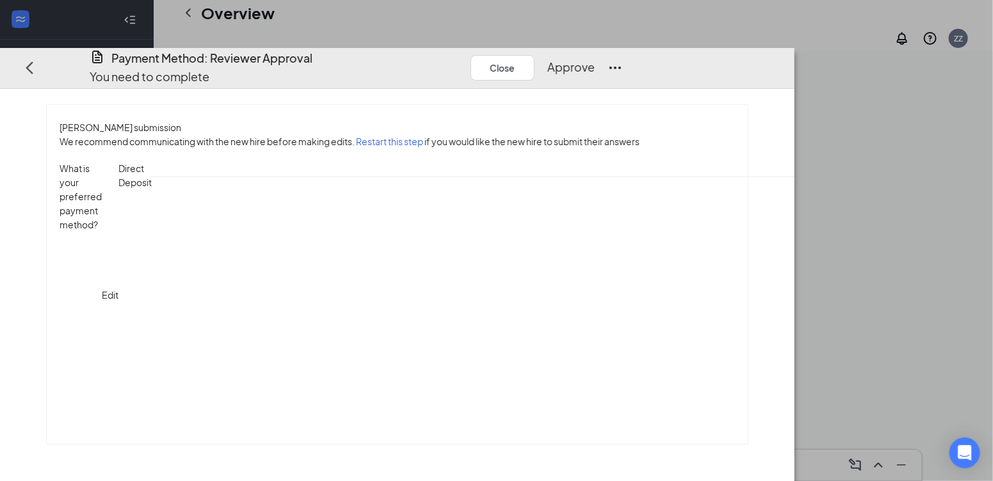
click at [595, 59] on button "Approve" at bounding box center [570, 68] width 47 height 18
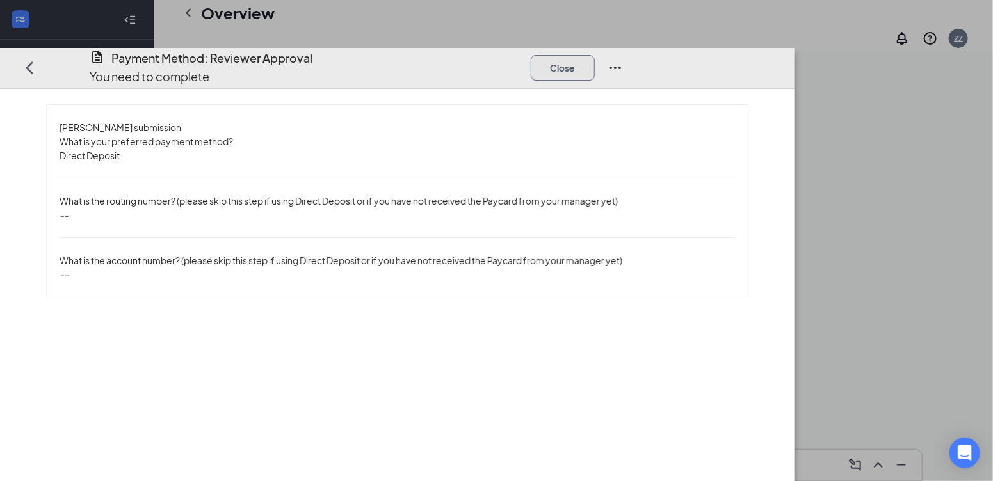
click at [595, 55] on button "Close" at bounding box center [563, 68] width 64 height 26
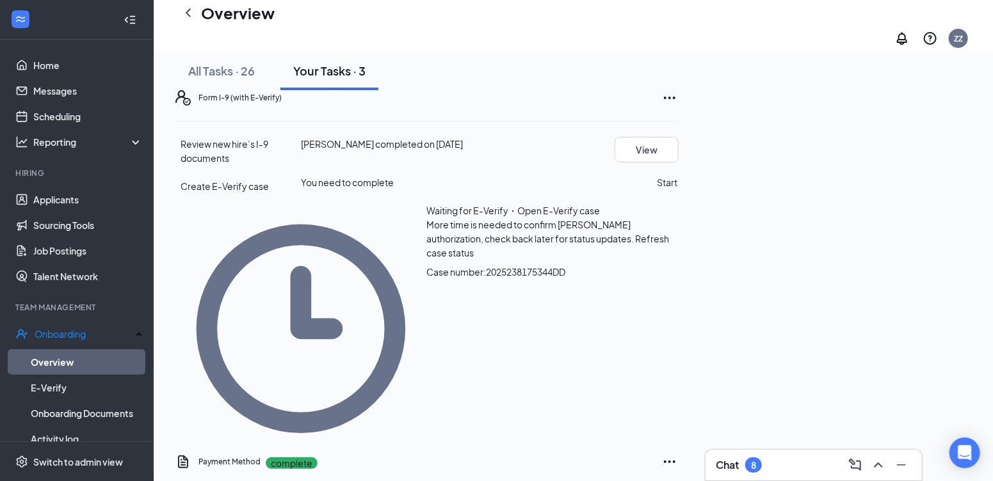
scroll to position [0, 0]
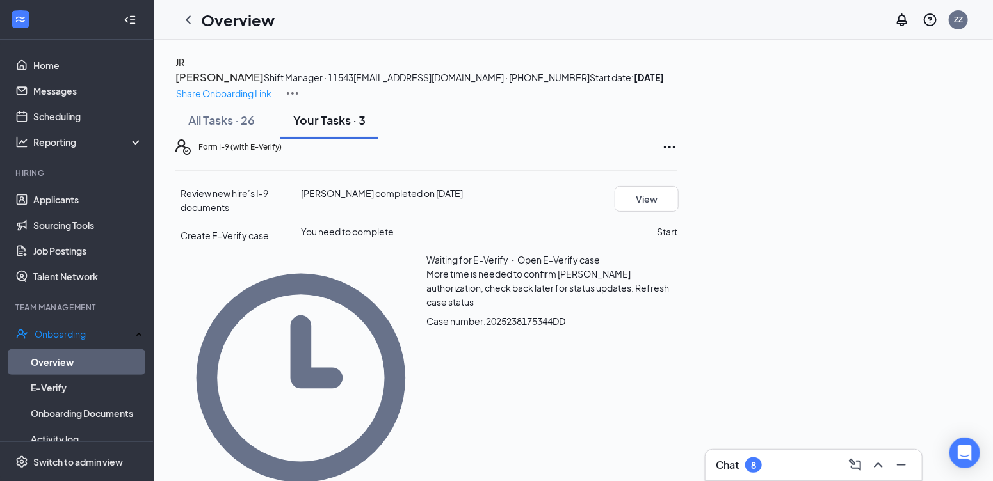
click at [677, 239] on button "Start" at bounding box center [667, 232] width 20 height 14
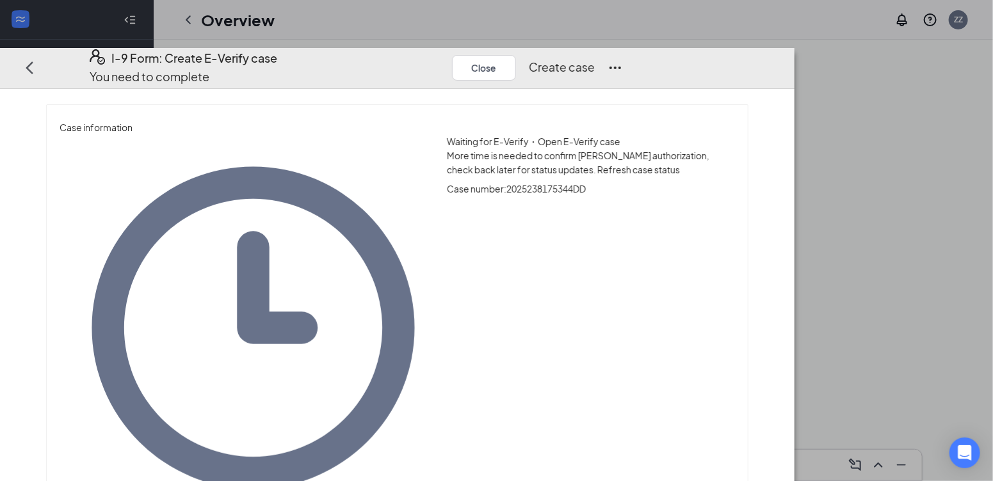
click at [595, 59] on button "Create case" at bounding box center [562, 68] width 66 height 18
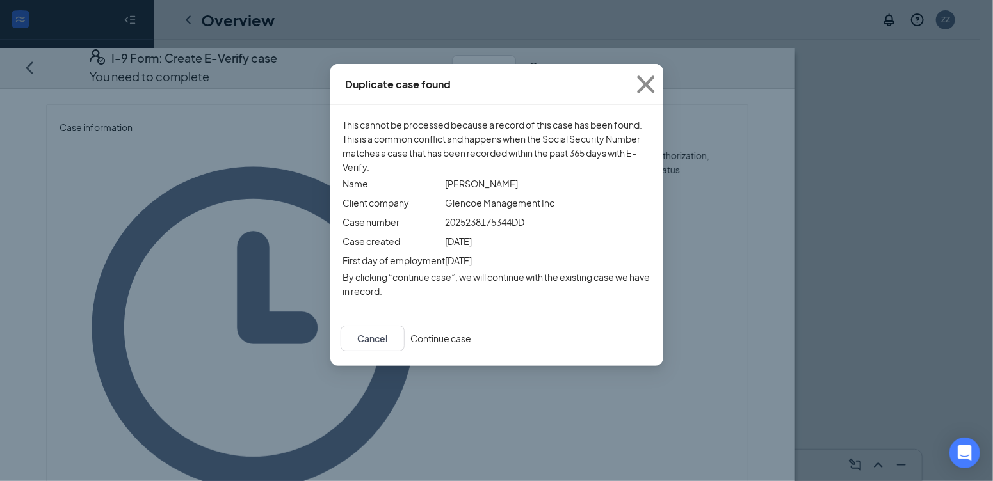
click at [660, 335] on div "Cancel Continue case" at bounding box center [496, 338] width 333 height 55
click at [472, 342] on button "Continue case" at bounding box center [441, 338] width 61 height 14
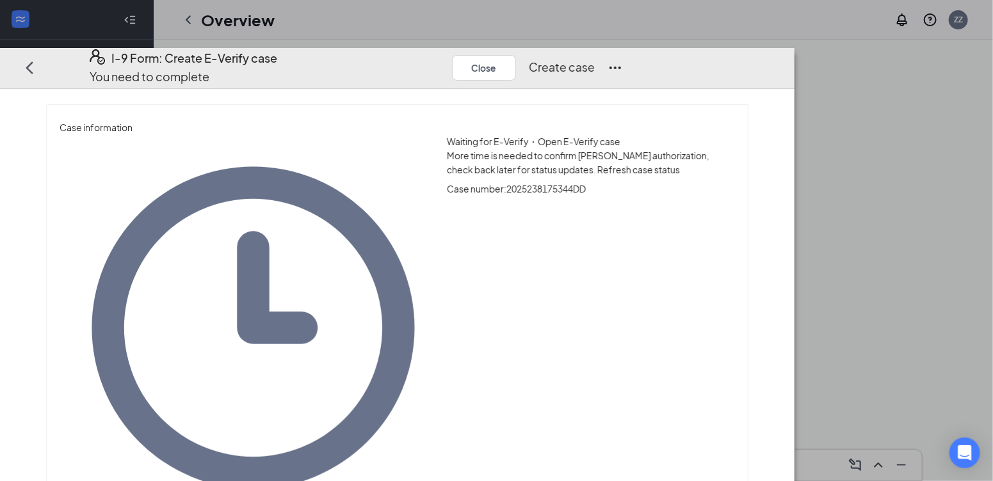
click at [595, 59] on button "Create case" at bounding box center [562, 68] width 66 height 18
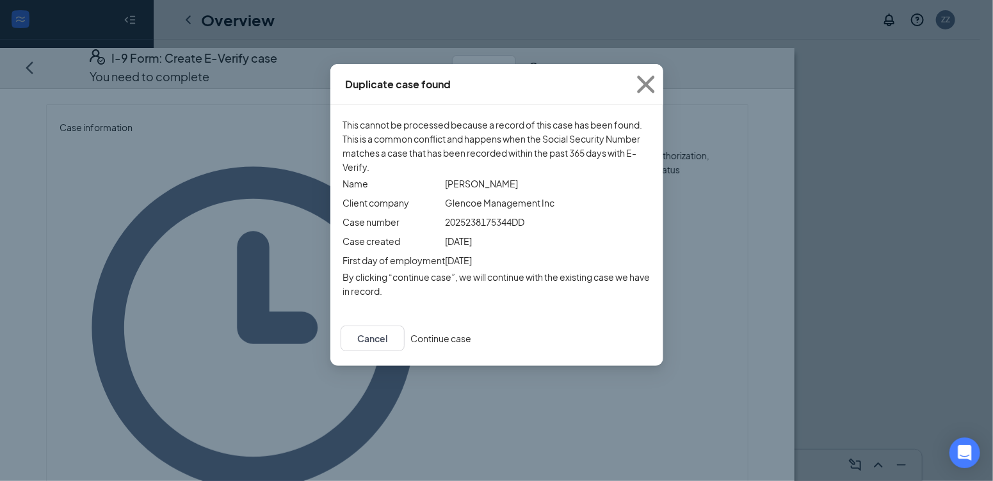
click at [472, 346] on button "Continue case" at bounding box center [441, 338] width 61 height 14
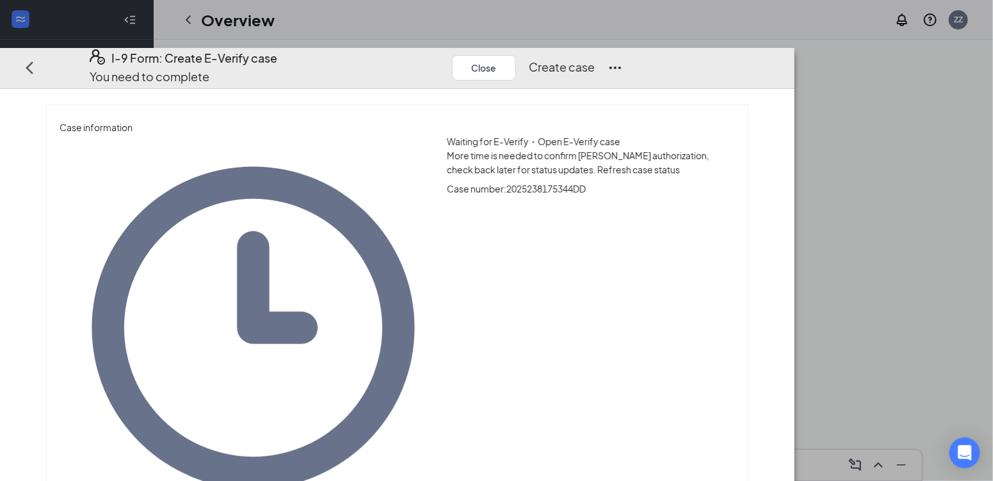
click at [617, 164] on span "Refresh case status" at bounding box center [638, 170] width 83 height 12
click at [595, 59] on button "Create case" at bounding box center [562, 68] width 66 height 18
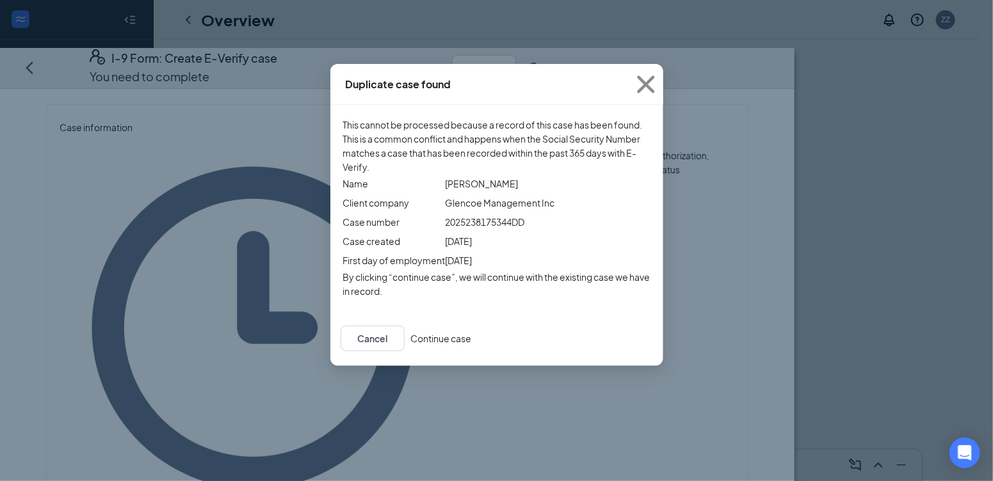
click at [472, 346] on button "Continue case" at bounding box center [441, 338] width 61 height 14
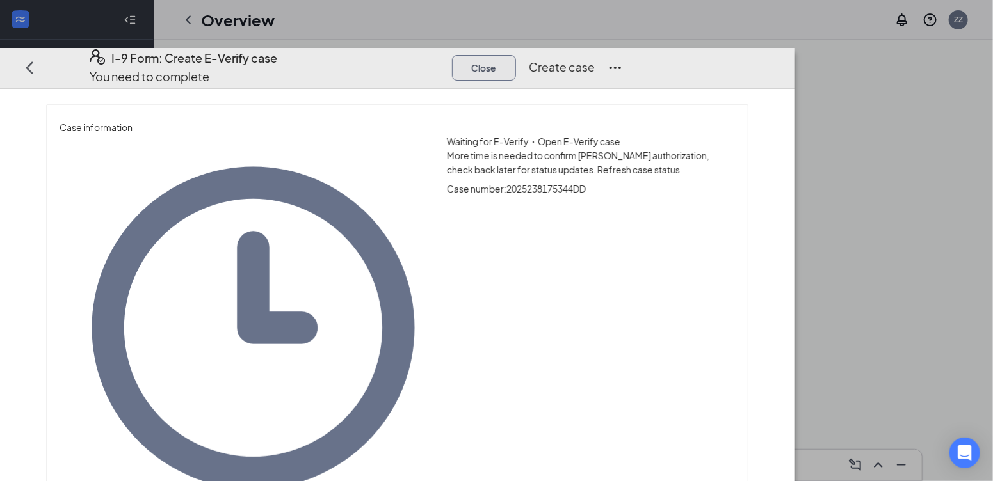
click at [516, 55] on button "Close" at bounding box center [484, 68] width 64 height 26
